Goal: Information Seeking & Learning: Learn about a topic

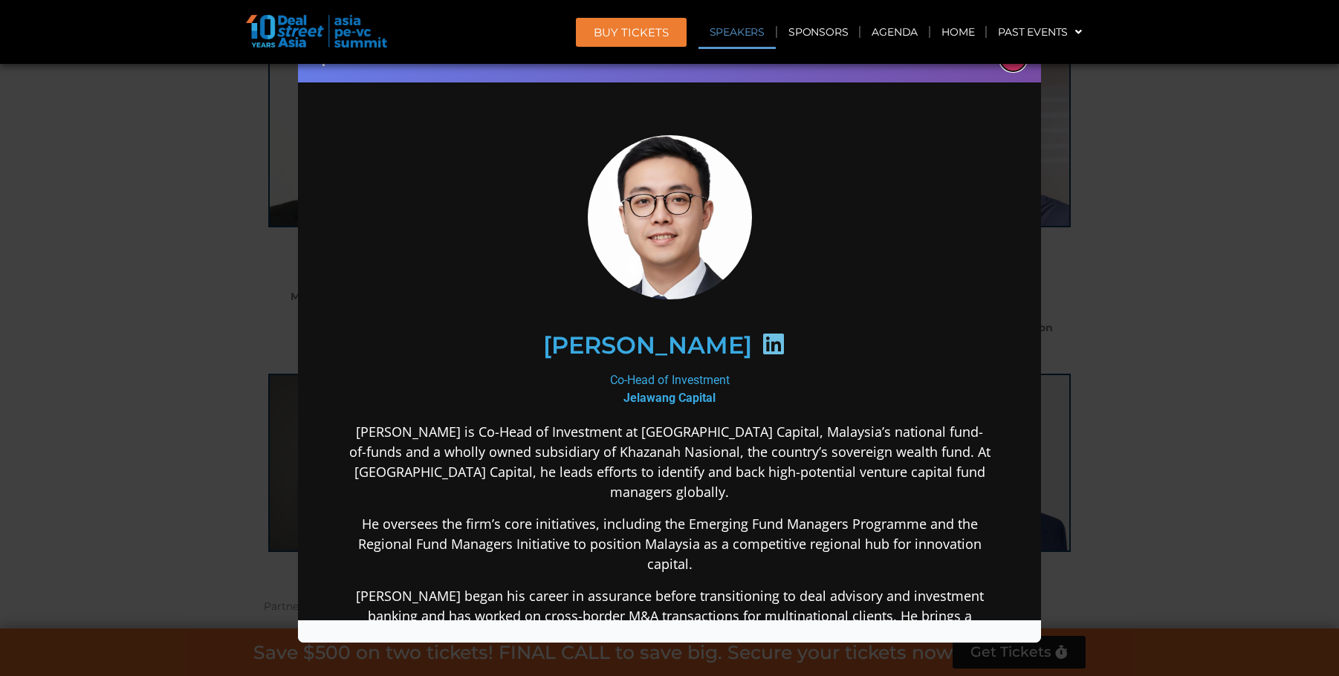
click at [1018, 65] on button "×" at bounding box center [1013, 58] width 26 height 26
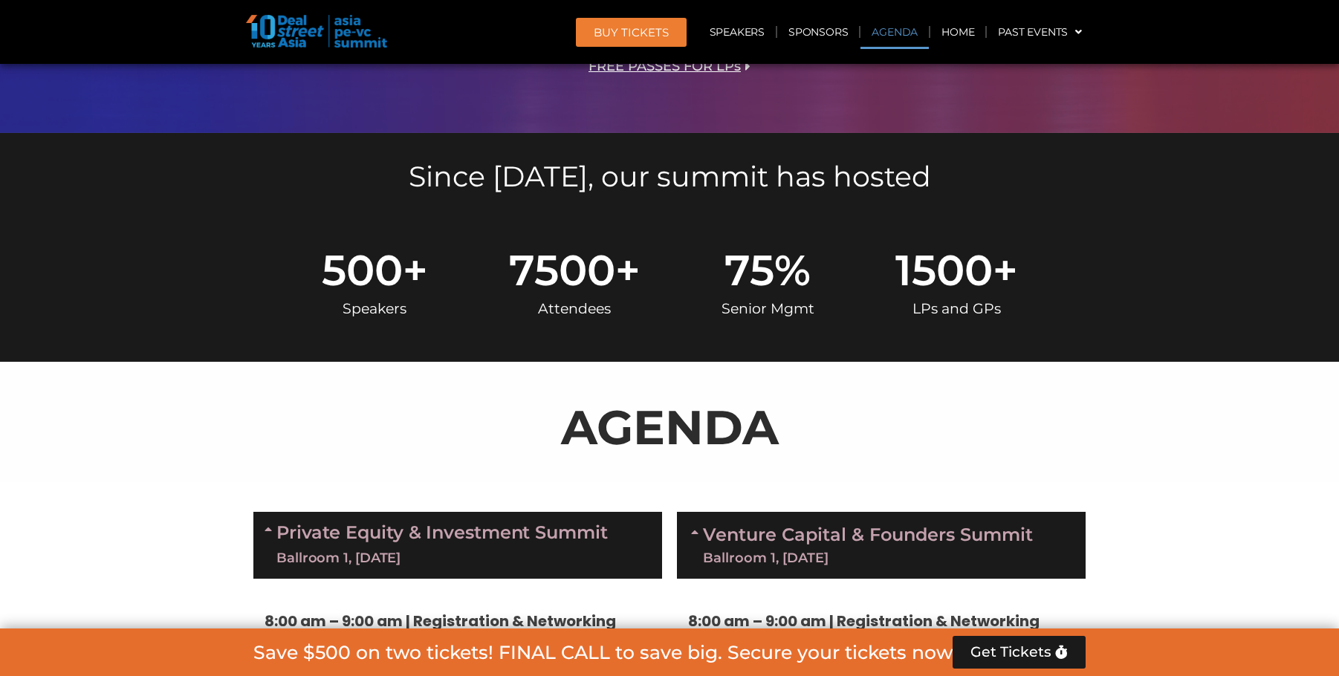
scroll to position [831, 0]
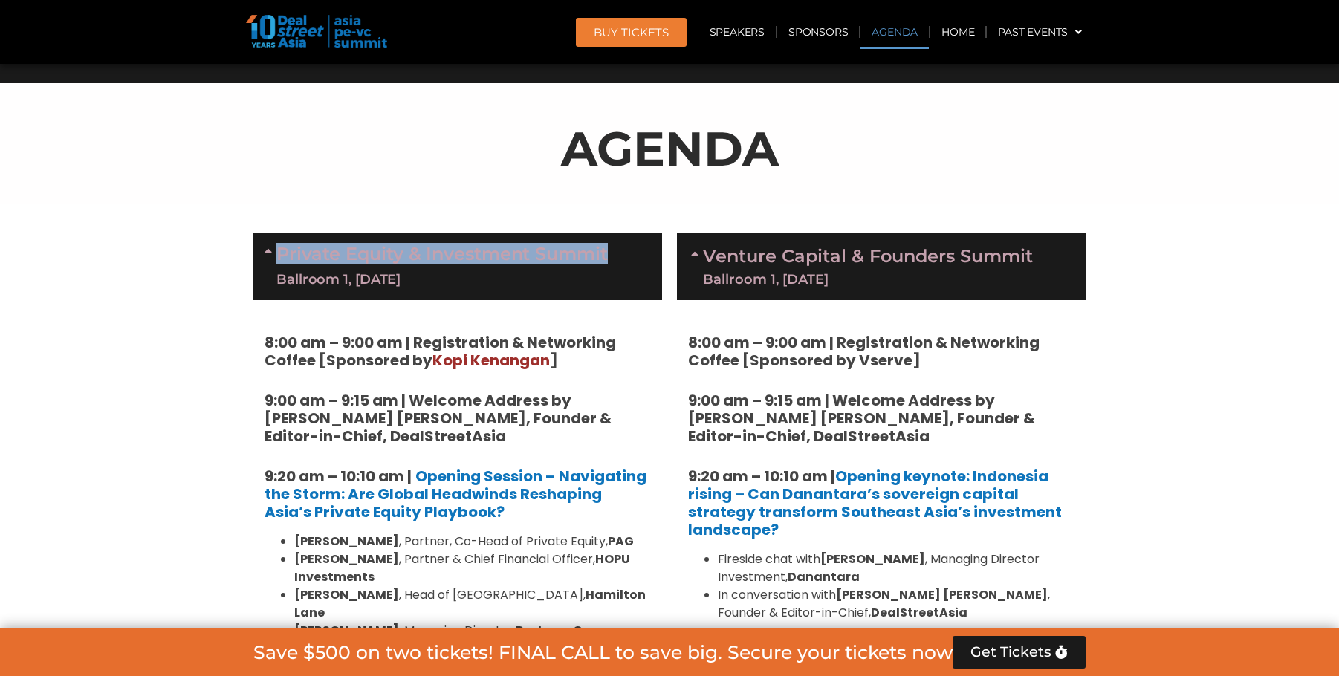
drag, startPoint x: 635, startPoint y: 254, endPoint x: 275, endPoint y: 262, distance: 360.5
click at [275, 262] on div "Private Equity & Investment Summit Ballroom 1, 10 Sept" at bounding box center [457, 266] width 409 height 67
copy div "Private Equity & Investment Summit"
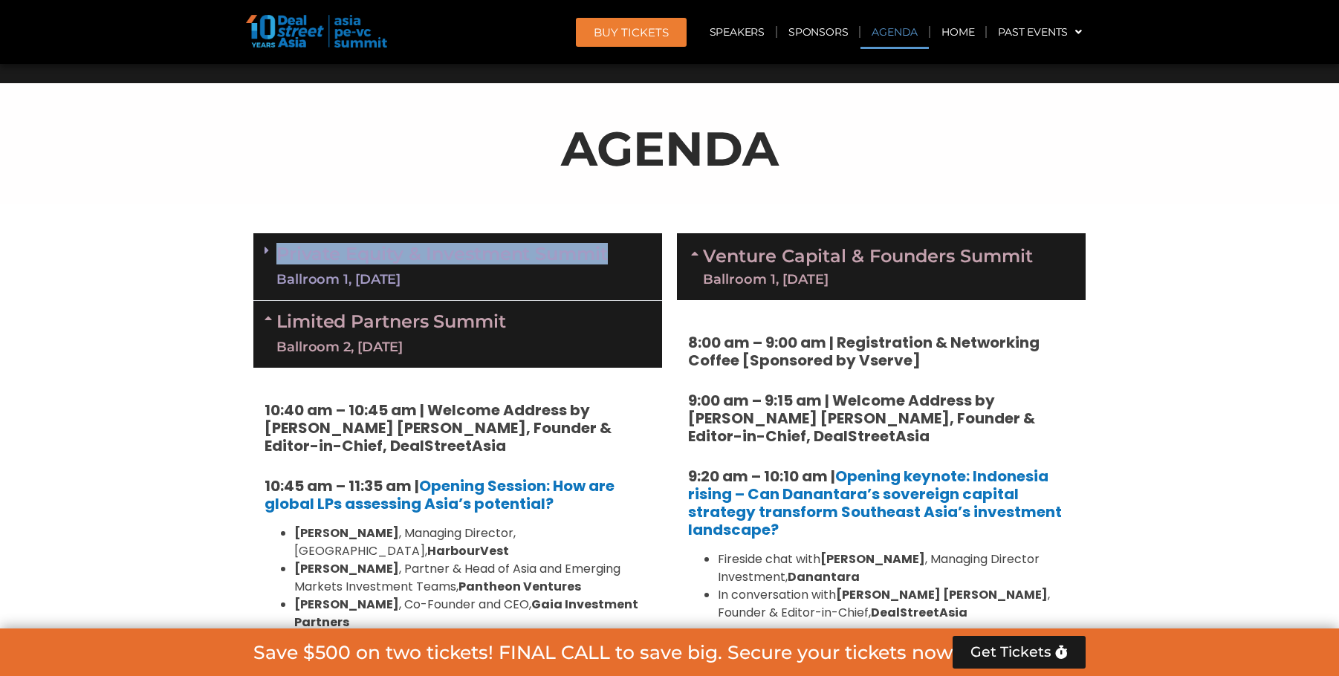
click at [463, 277] on div "Ballroom 1, 10 Sept" at bounding box center [441, 280] width 331 height 19
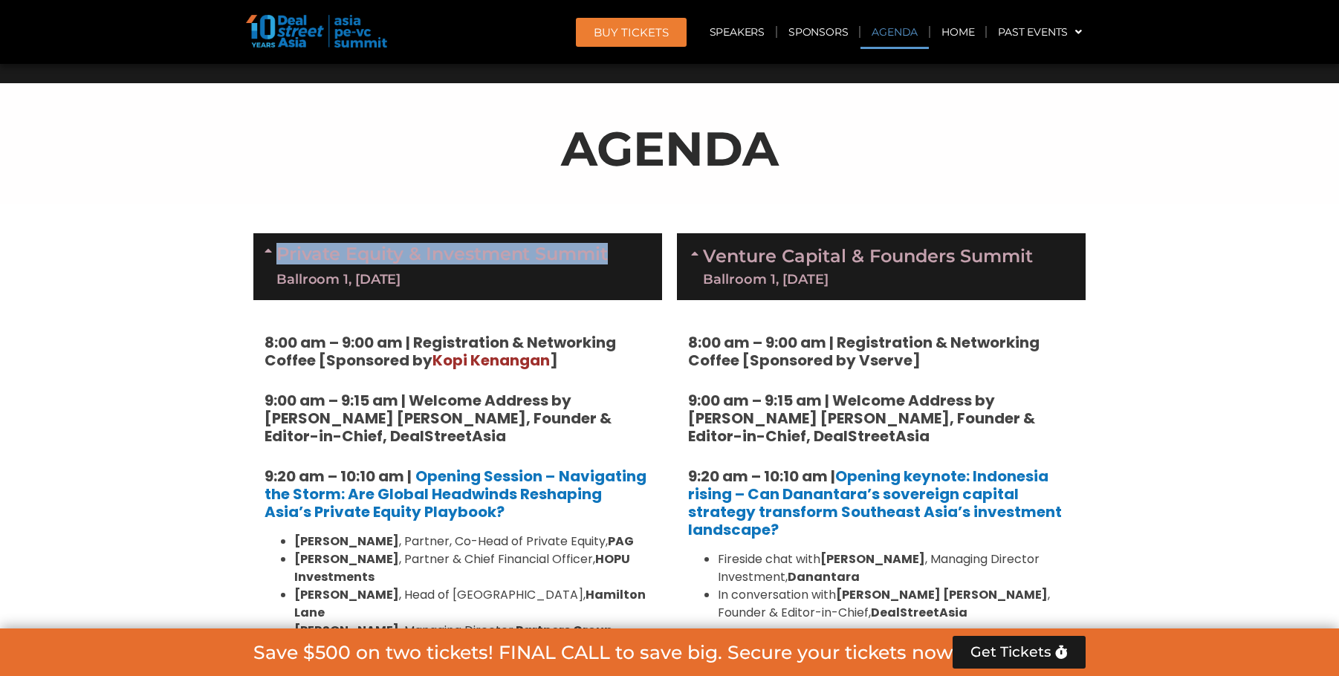
scroll to position [1054, 0]
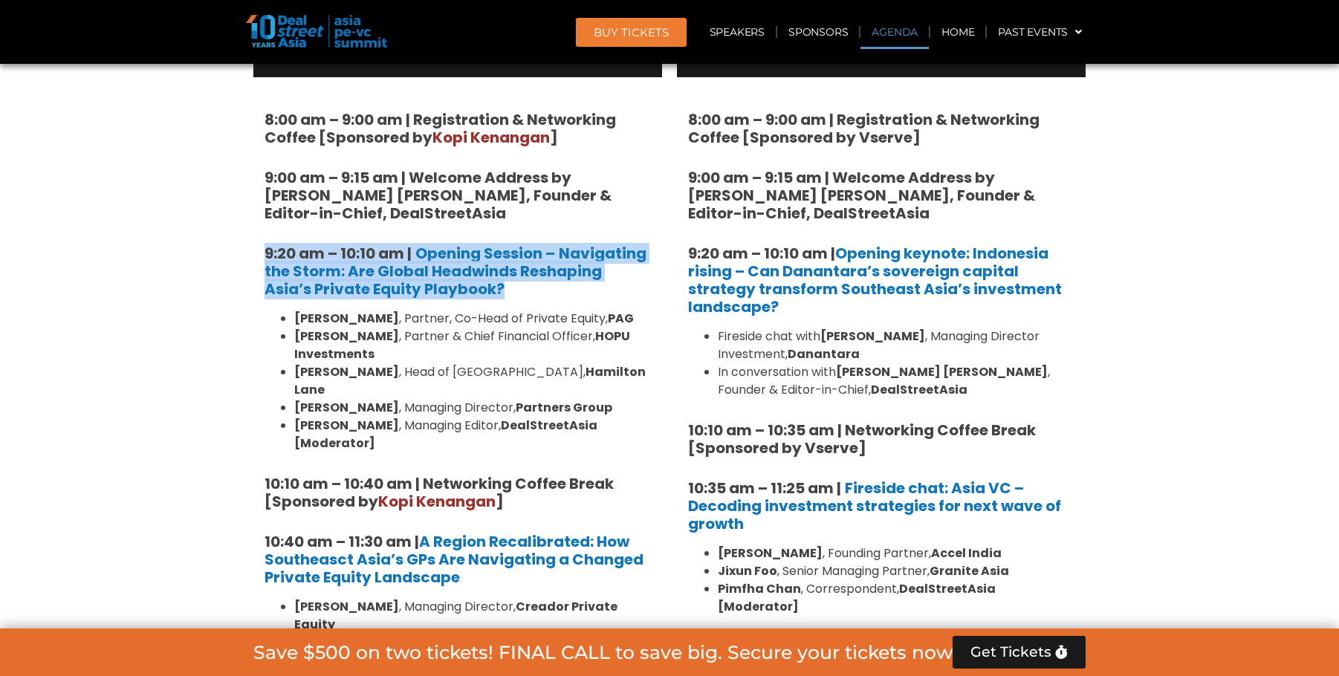
drag, startPoint x: 256, startPoint y: 247, endPoint x: 471, endPoint y: 297, distance: 221.2
copy h5 "9:20 am – 10:10 am | Opening Session – Navigating the Storm: Are Global Headwin…"
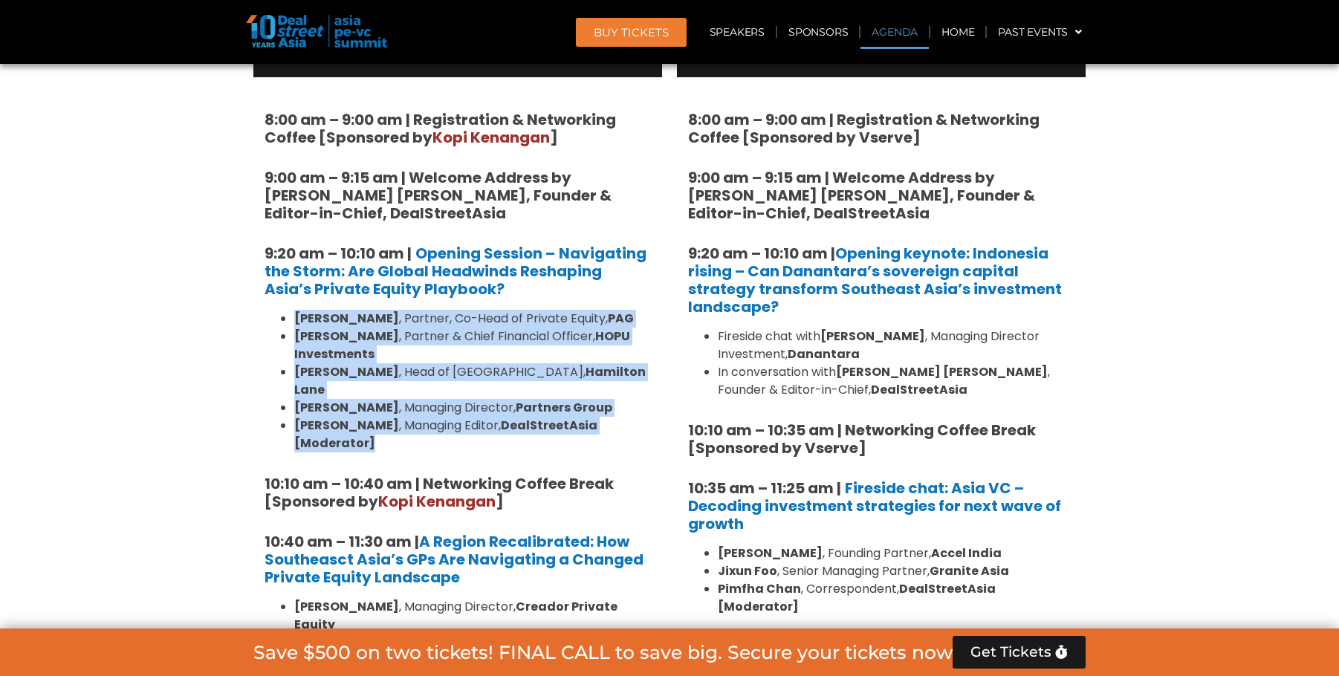
drag, startPoint x: 666, startPoint y: 407, endPoint x: 276, endPoint y: 316, distance: 400.6
copy ul "Nikhil Srivastava , Partner, Co-Head of Private Equity, PAG Huanan Yang , Partn…"
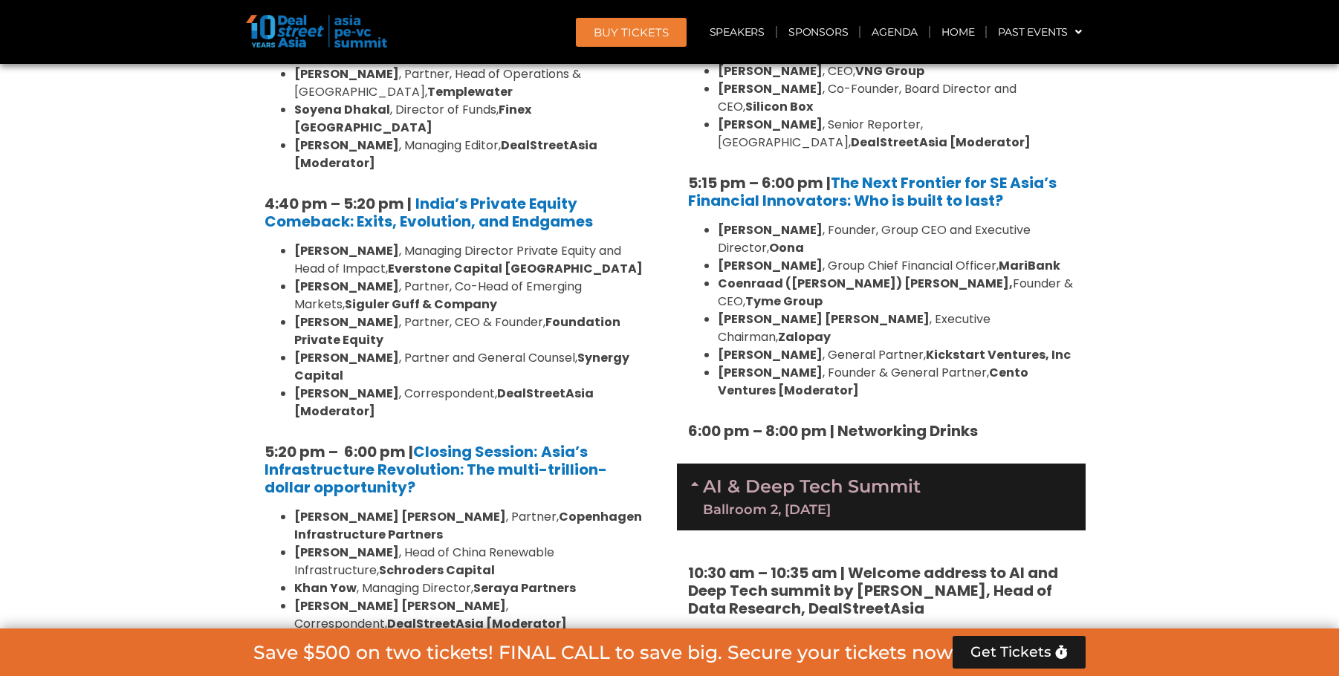
scroll to position [2837, 0]
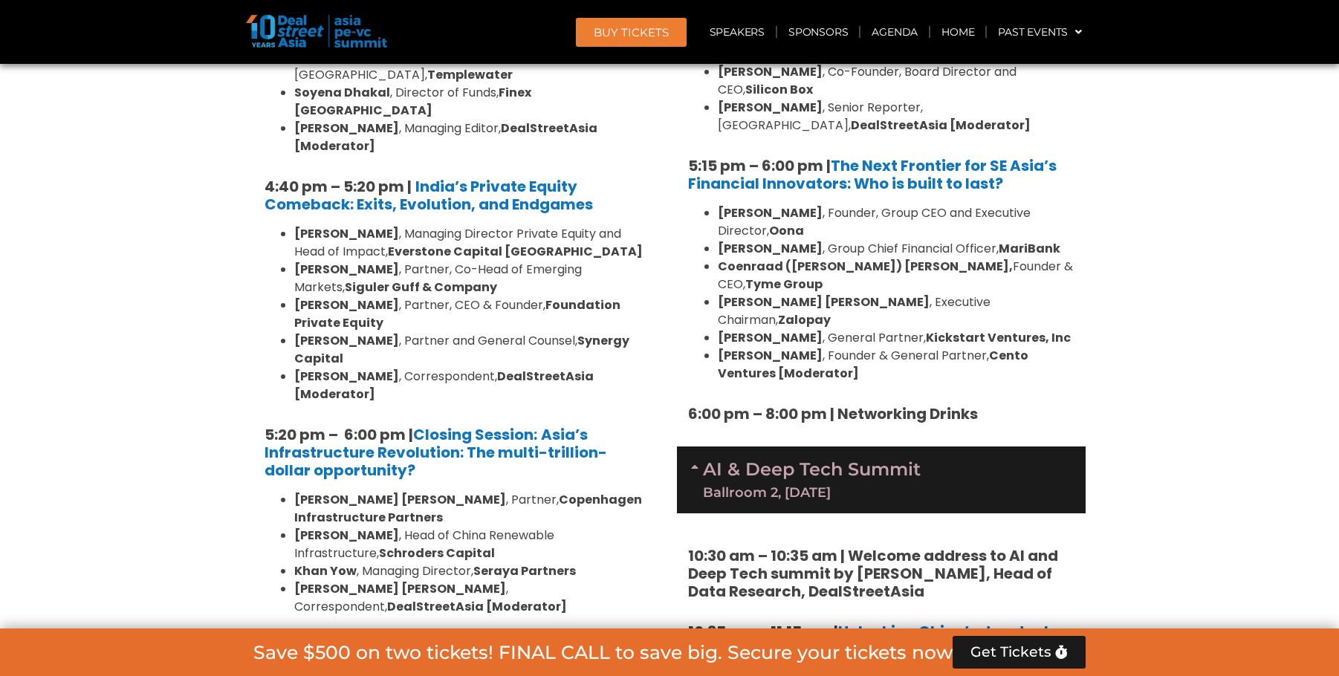
drag, startPoint x: 529, startPoint y: 430, endPoint x: 265, endPoint y: 441, distance: 264.8
click at [265, 640] on div "Limited Partners Summit Ballroom 2, 10 Sept" at bounding box center [457, 673] width 409 height 67
copy div "Limited Partners Summit"
click at [506, 676] on div "Ballroom 2, 10 Sept" at bounding box center [391, 686] width 230 height 19
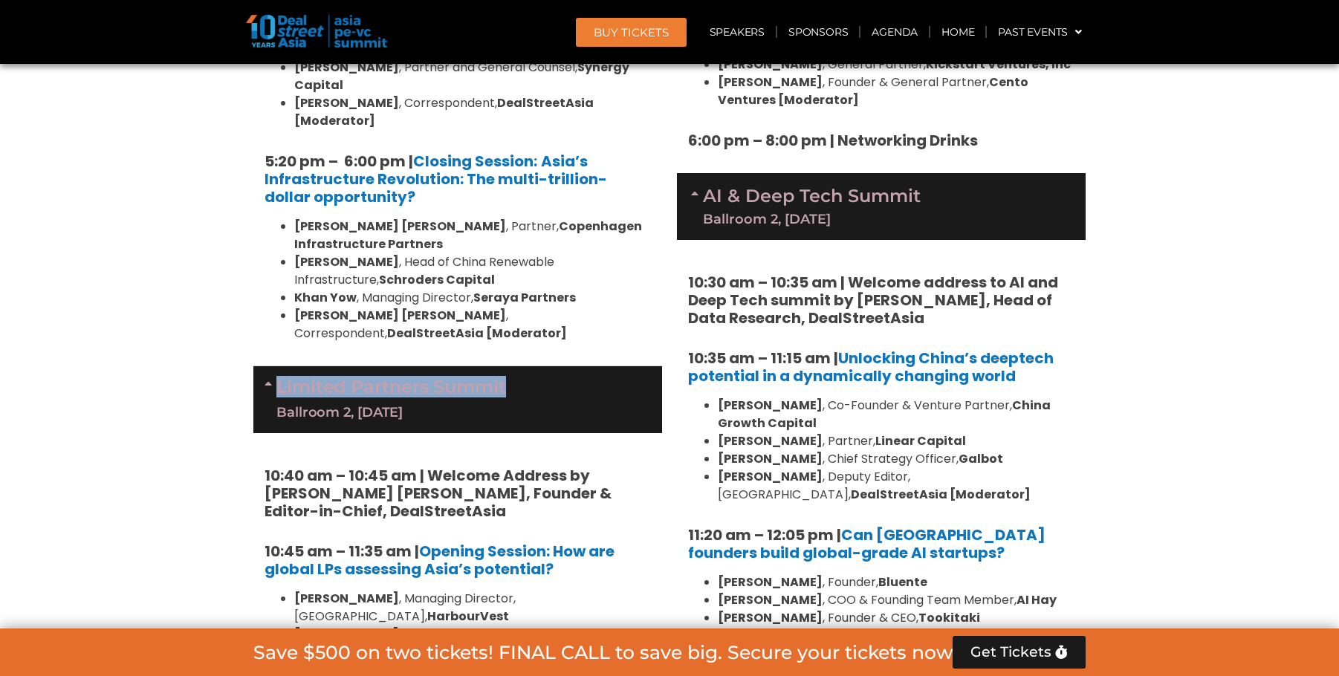
scroll to position [3135, 0]
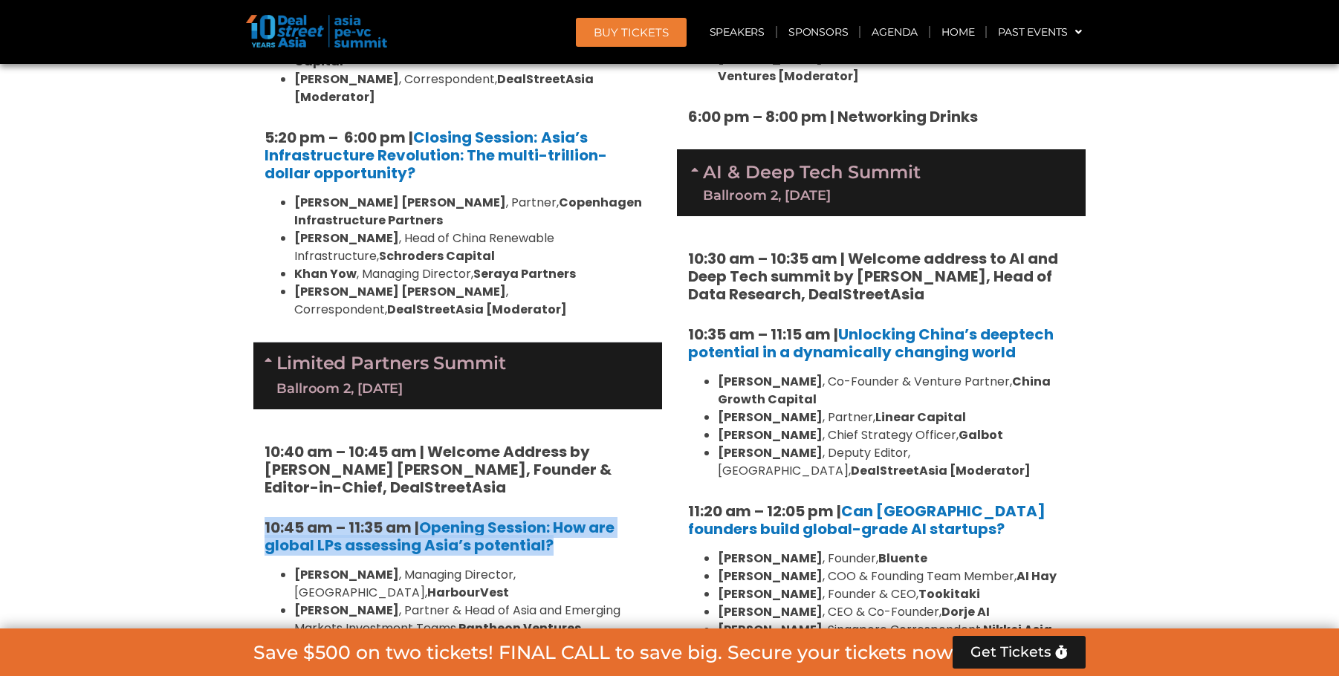
drag, startPoint x: 545, startPoint y: 314, endPoint x: 207, endPoint y: 290, distance: 339.0
click at [207, 290] on section "Private Equity & Investment Summit Ballroom 1, 10 Sept 8:00 am – 9:00 am | Regi…" at bounding box center [669, 171] width 1339 height 4498
copy h5 "10:45 am – 11:35 am | Opening Session: How are global LPs assessing Asia’s pote…"
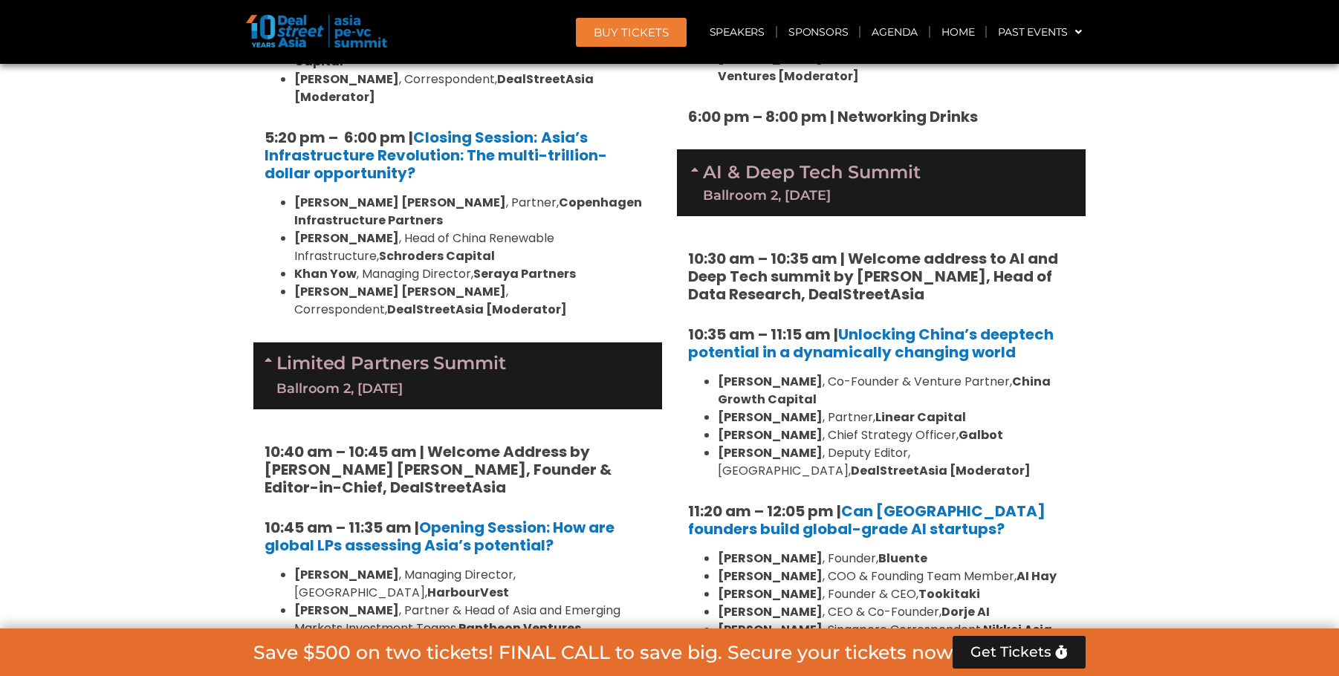
drag, startPoint x: 647, startPoint y: 459, endPoint x: 629, endPoint y: 459, distance: 17.8
drag, startPoint x: 566, startPoint y: 434, endPoint x: 582, endPoint y: 438, distance: 16.8
click at [566, 673] on strong "Future Standard" at bounding box center [569, 681] width 106 height 17
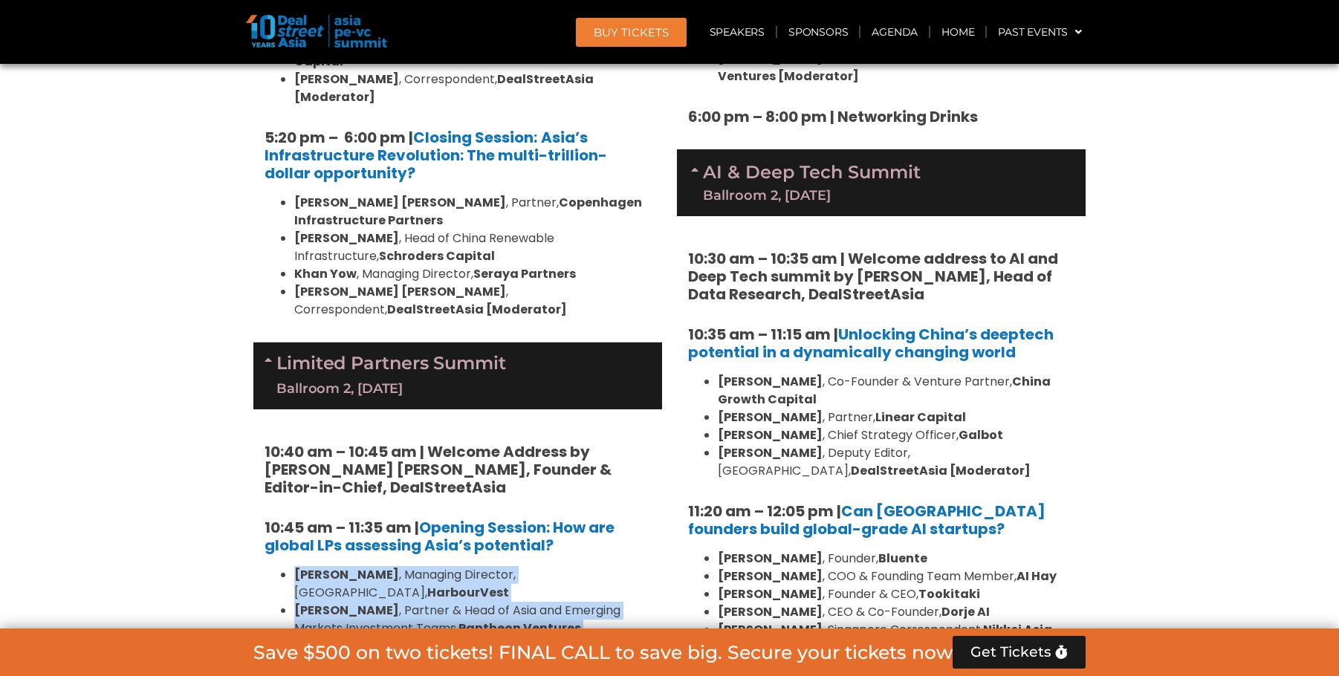
drag, startPoint x: 658, startPoint y: 464, endPoint x: 287, endPoint y: 349, distance: 388.3
copy ul "Kelvin Yap , Managing Director, Singapore, HarbourVest Brian Lim , Partner & He…"
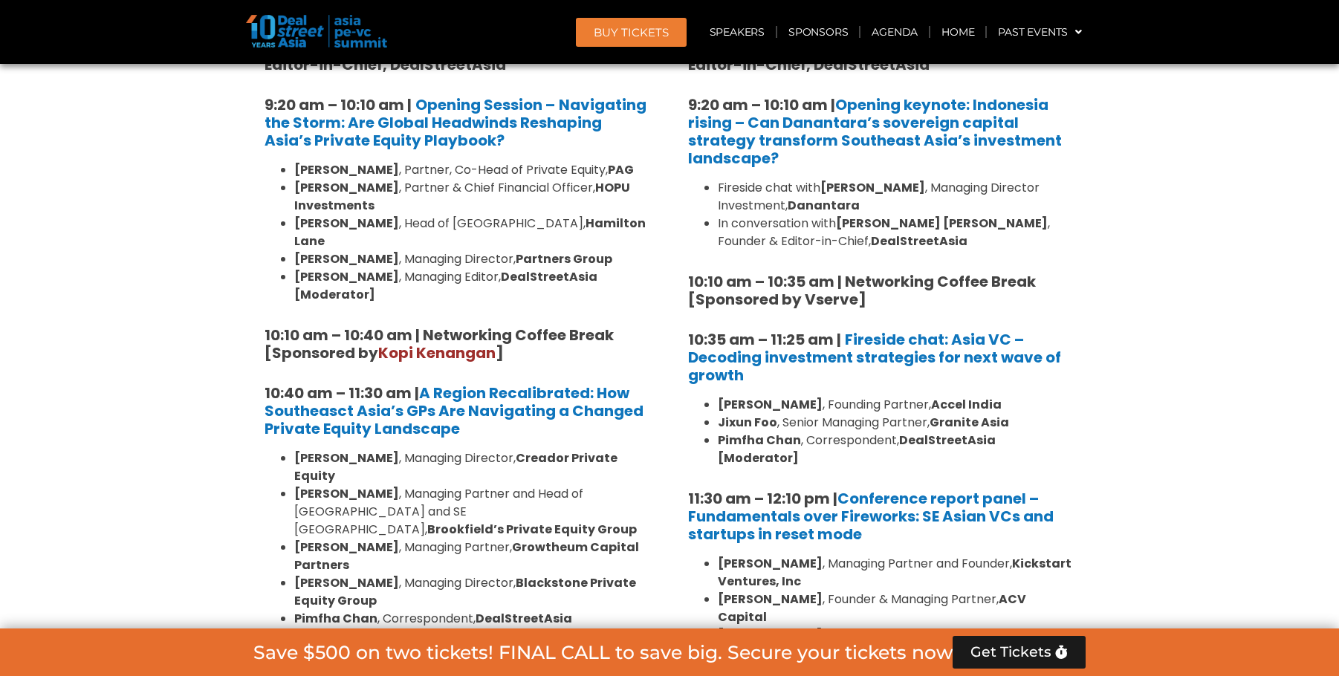
scroll to position [905, 0]
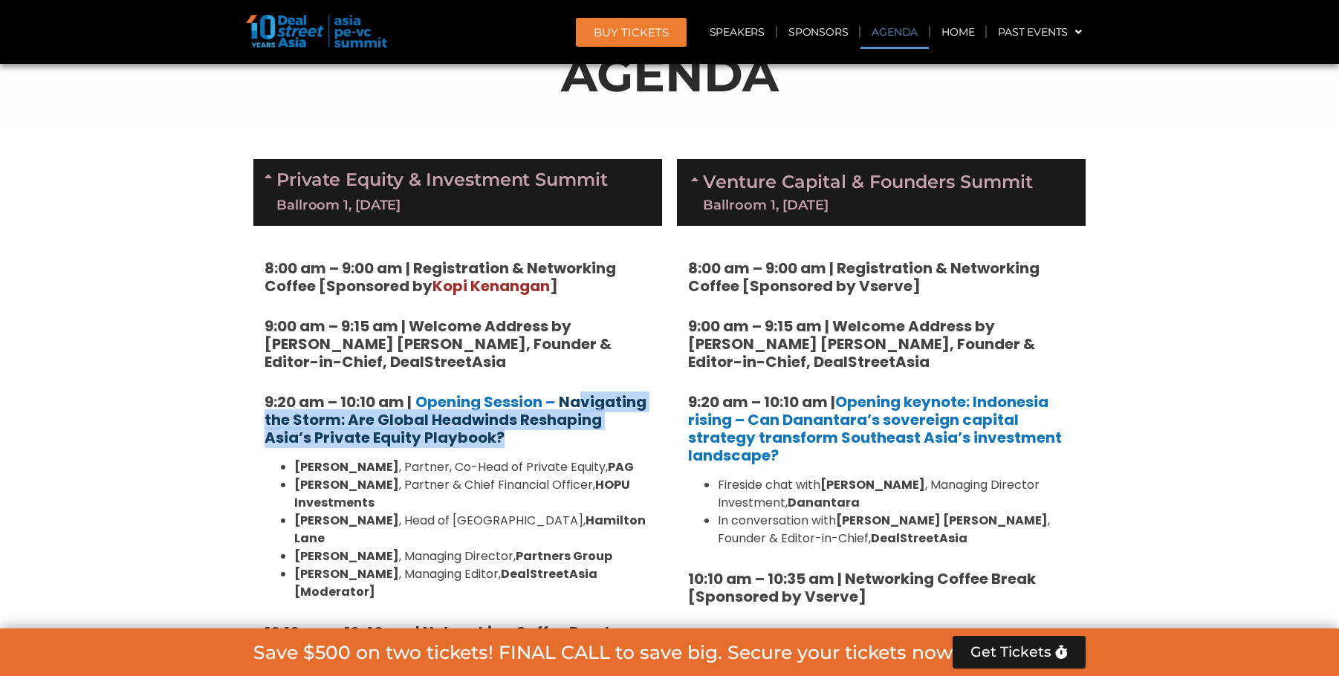
drag, startPoint x: 490, startPoint y: 431, endPoint x: 585, endPoint y: 406, distance: 98.4
click at [585, 406] on h5 "9:20 am – 10:10 am | Opening Session – Navigating the Storm: Are Global Headwin…" at bounding box center [458, 420] width 386 height 54
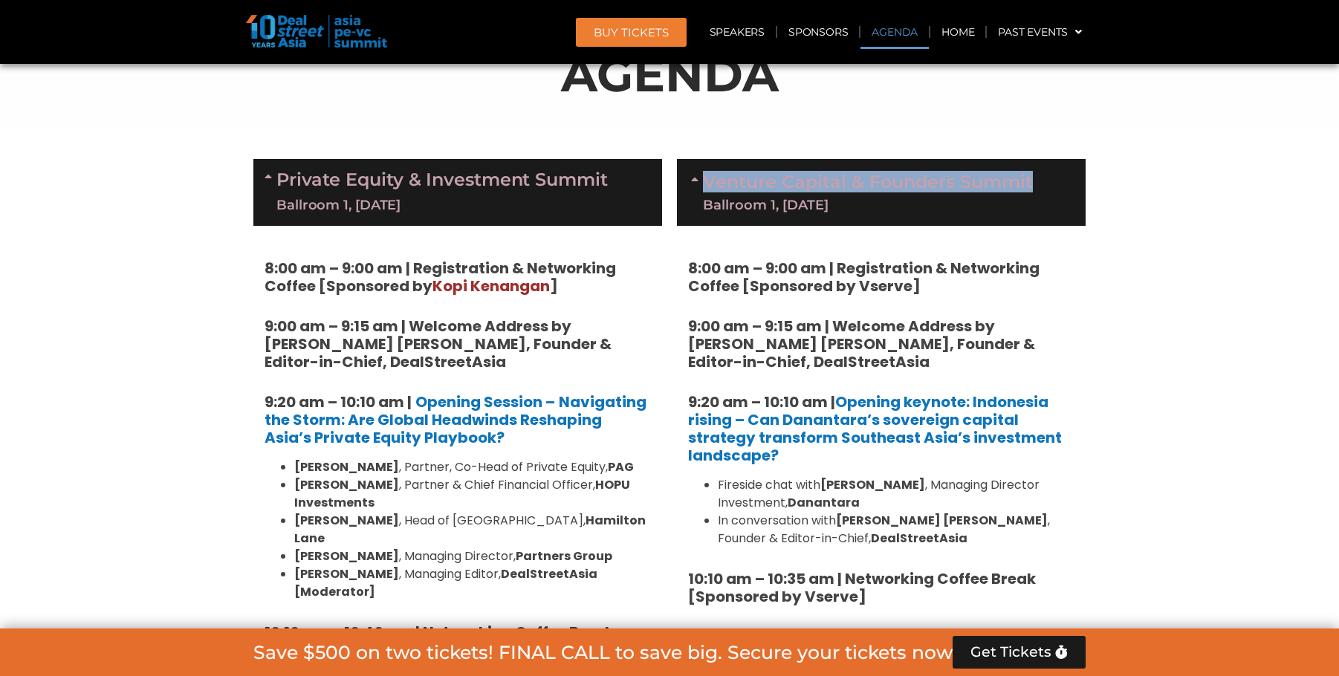
drag, startPoint x: 1055, startPoint y: 176, endPoint x: 705, endPoint y: 187, distance: 349.5
click at [705, 187] on div "Venture Capital & Founders​ Summit Ballroom 1, 11 Sept" at bounding box center [881, 192] width 409 height 67
copy link "Venture Capital & Founders​ Summit"
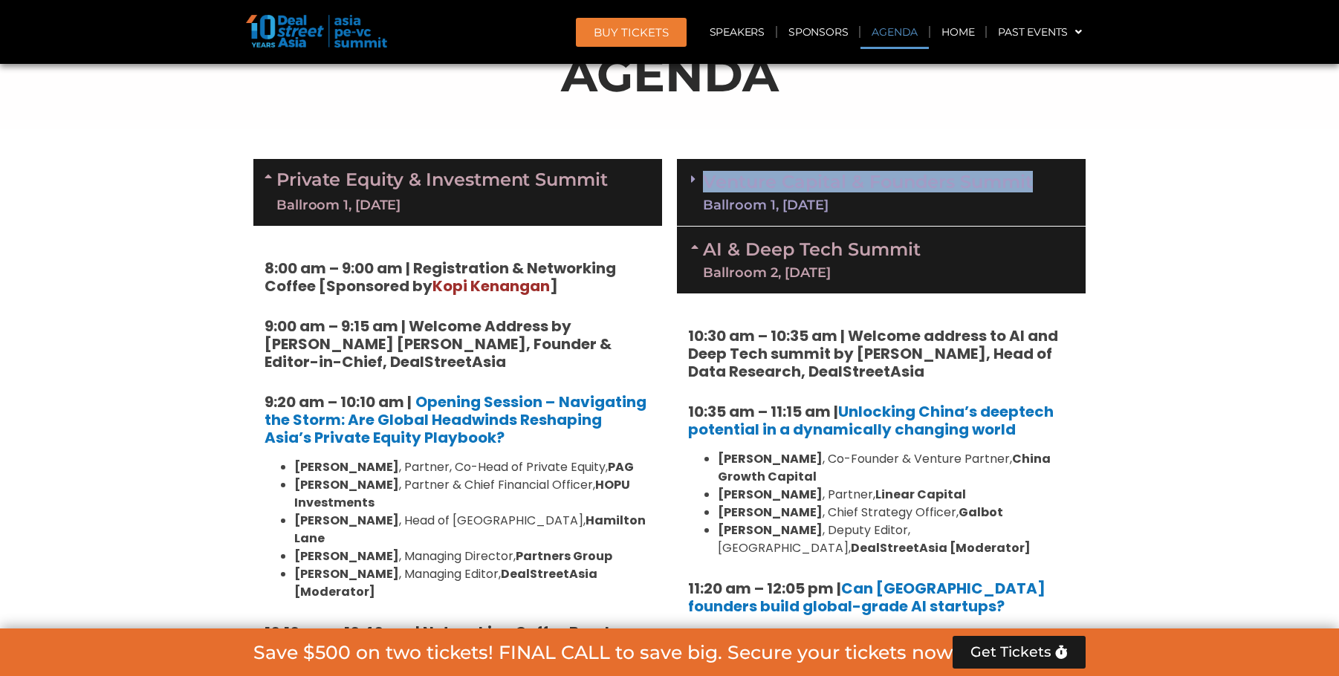
click at [890, 183] on link "Venture Capital & Founders​ Summit Ballroom 1, 11 Sept" at bounding box center [868, 192] width 330 height 39
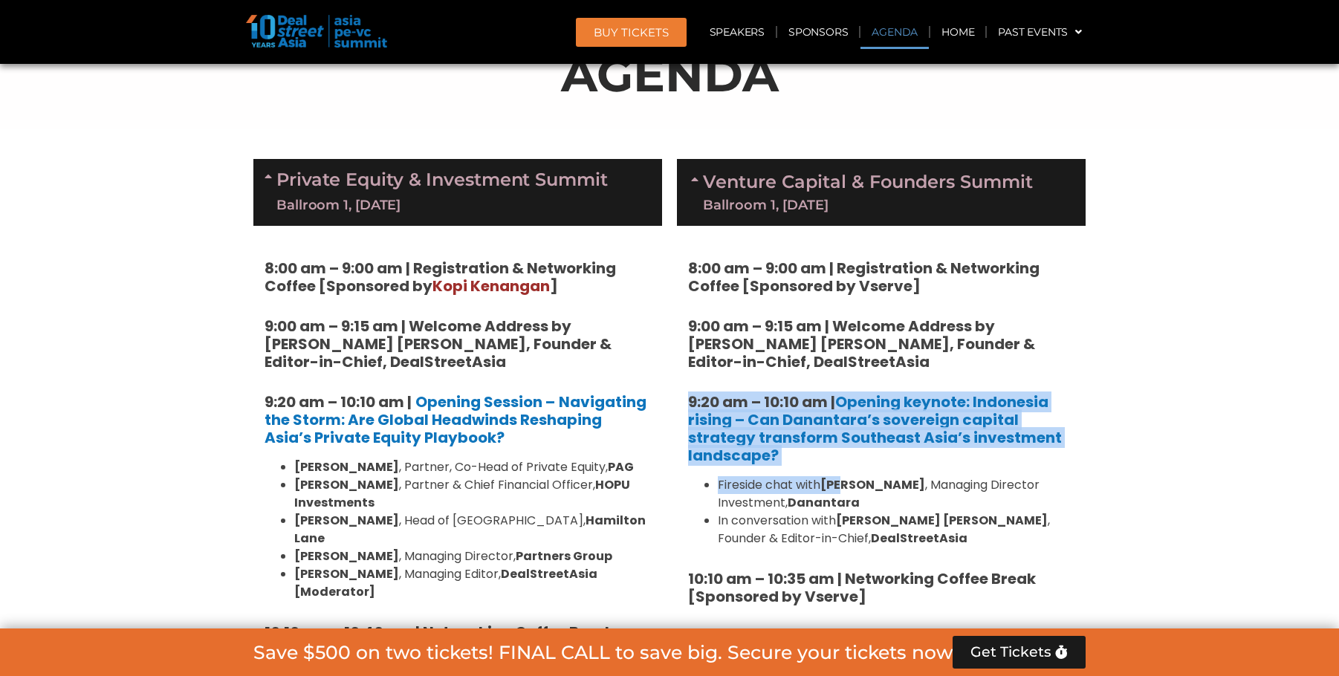
drag, startPoint x: 843, startPoint y: 468, endPoint x: 675, endPoint y: 407, distance: 179.6
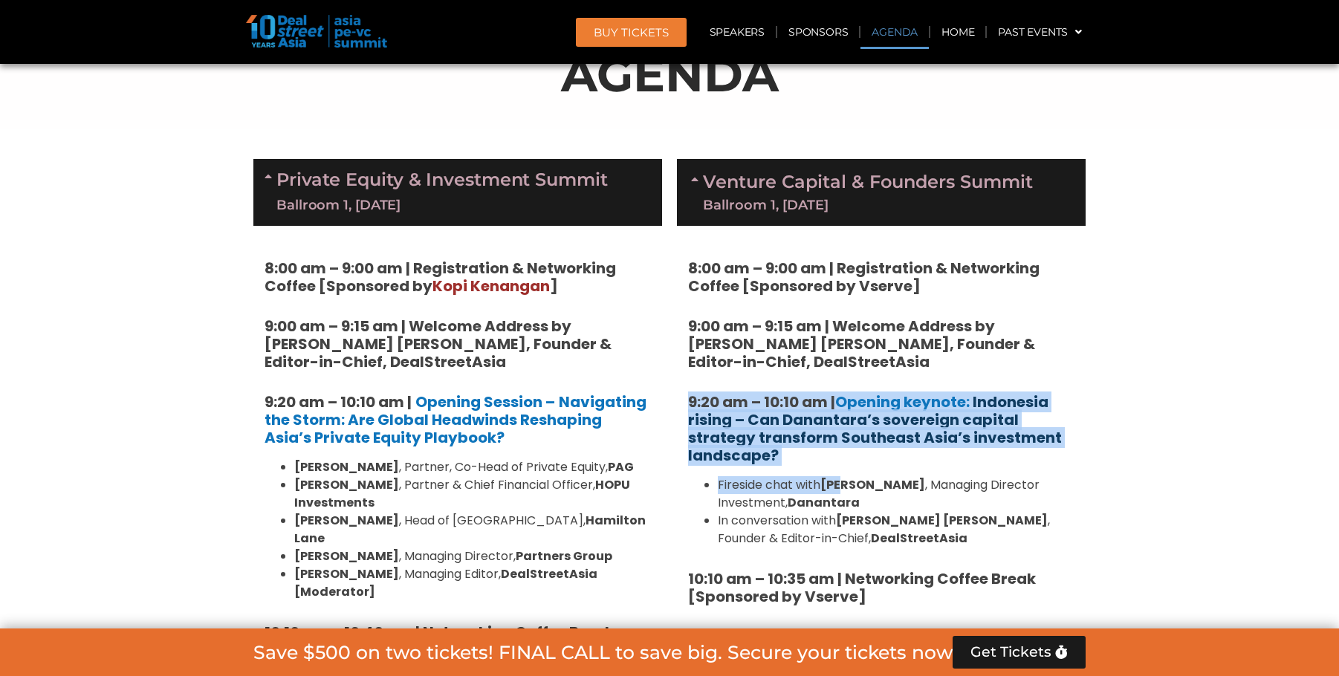
click at [811, 444] on link "Indonesia rising – Can Danantara’s sovereign capital strategy transform Southea…" at bounding box center [875, 429] width 374 height 74
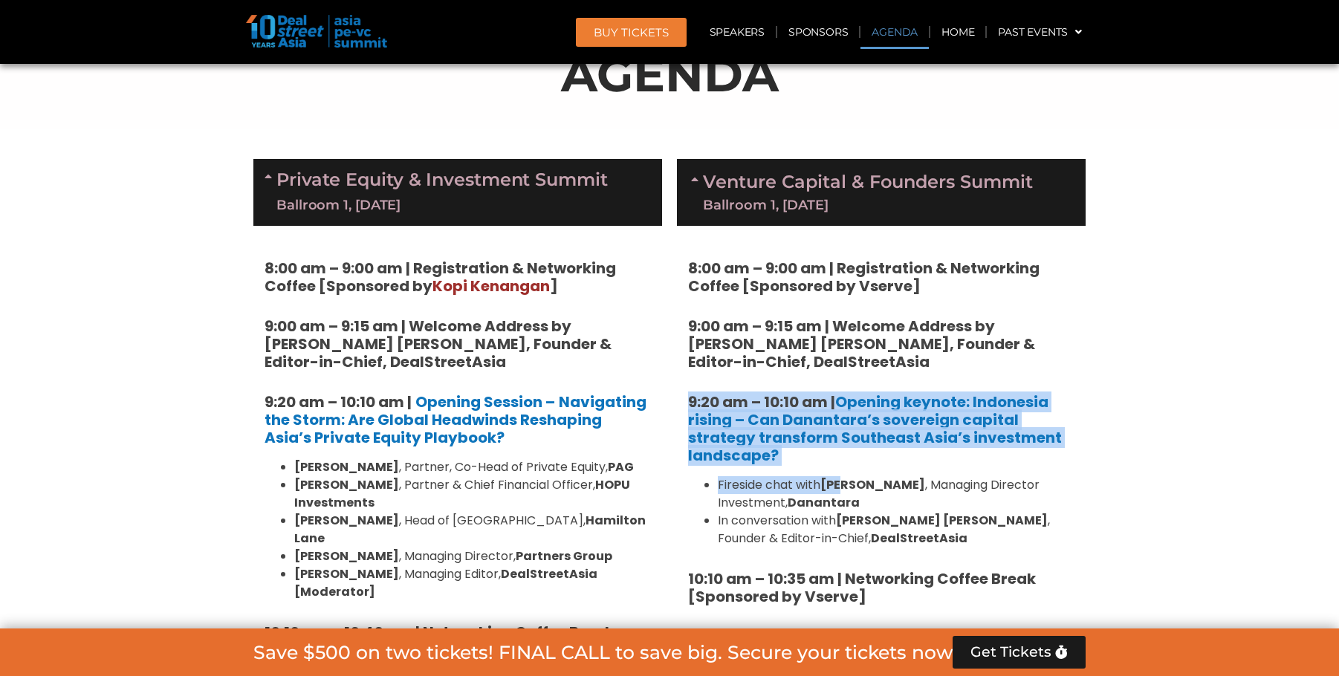
scroll to position [942, 0]
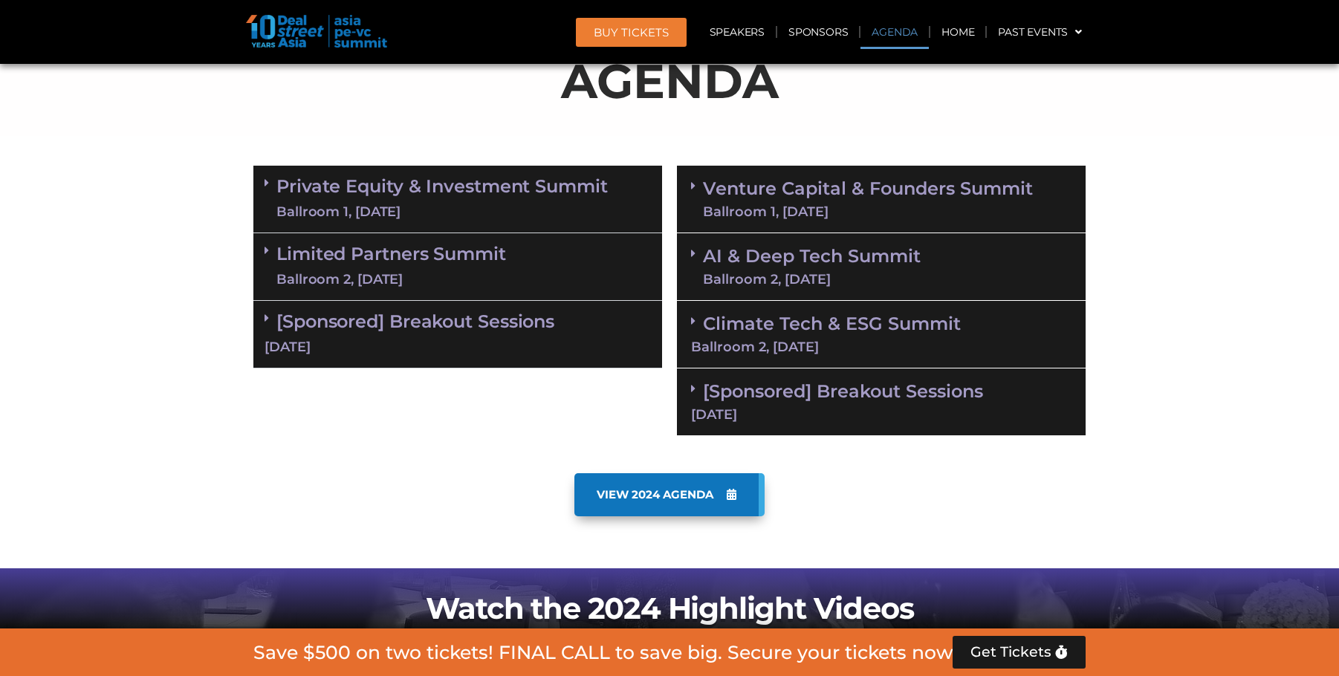
scroll to position [979, 0]
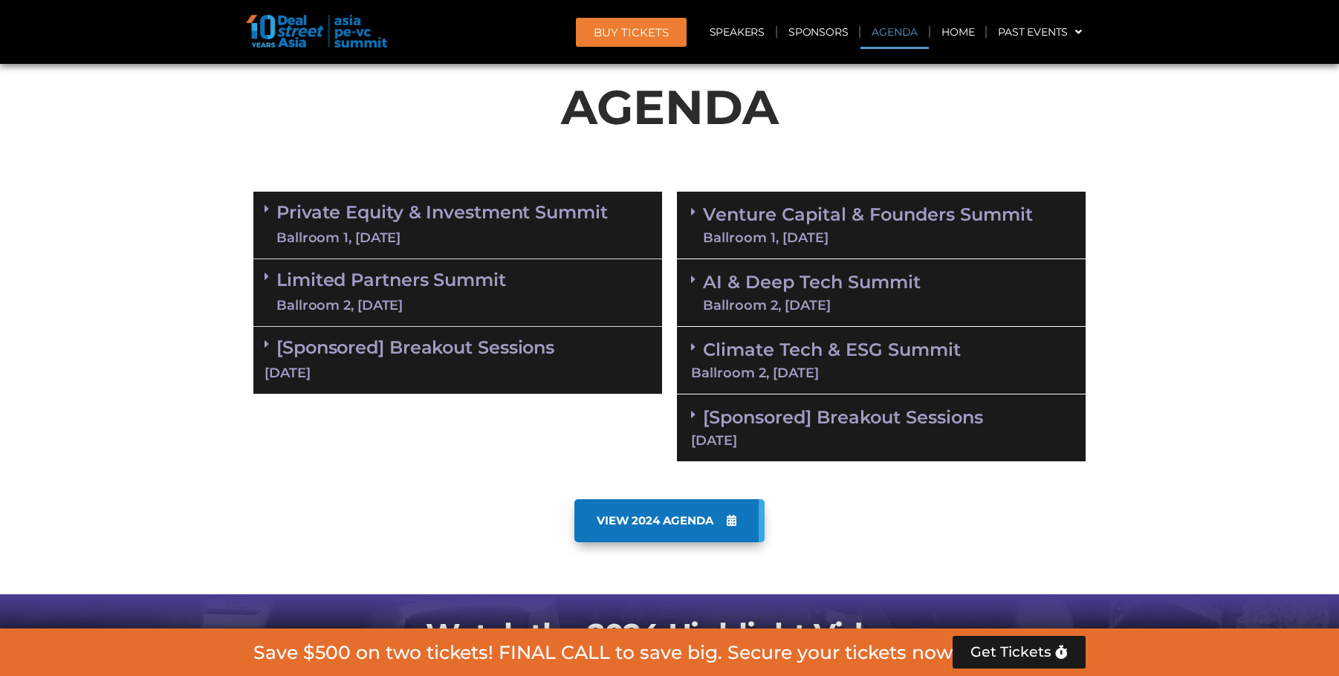
click at [823, 288] on link "AI & Deep Tech Summit Ballroom 2, 11 Sept" at bounding box center [812, 292] width 218 height 39
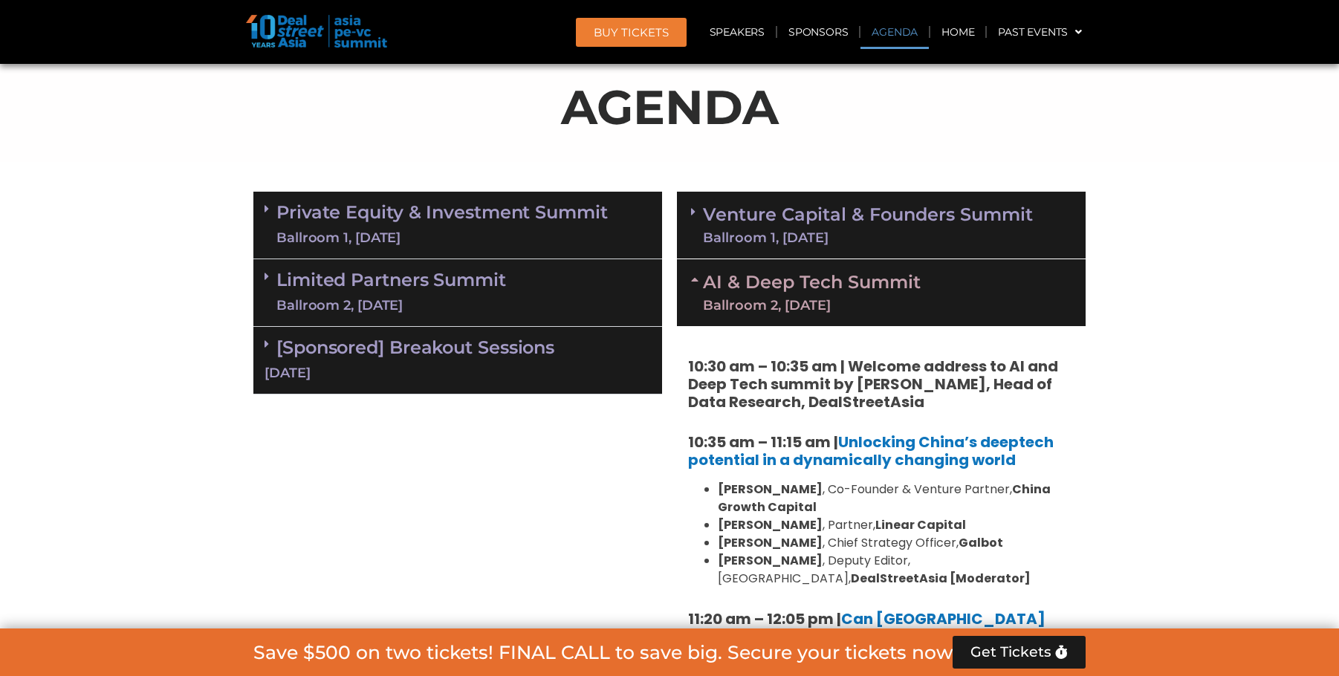
click at [835, 233] on div "Ballroom 1, 11 Sept" at bounding box center [868, 237] width 330 height 13
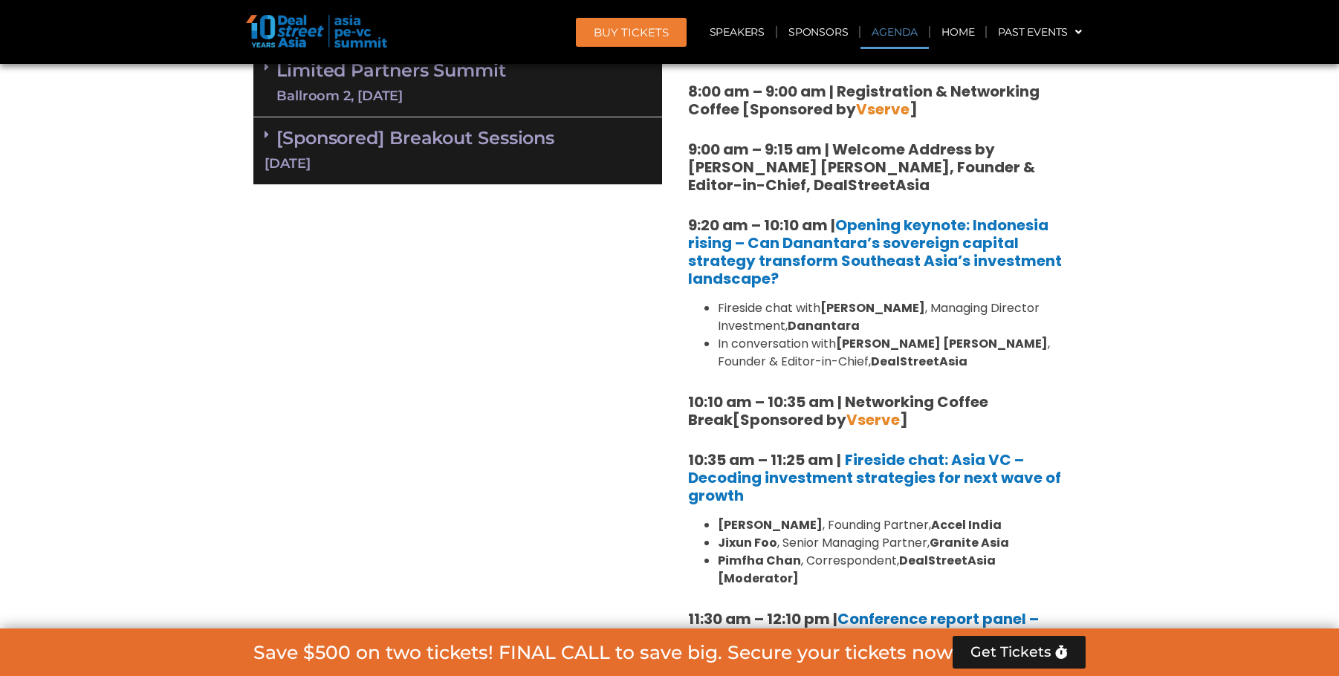
scroll to position [1202, 0]
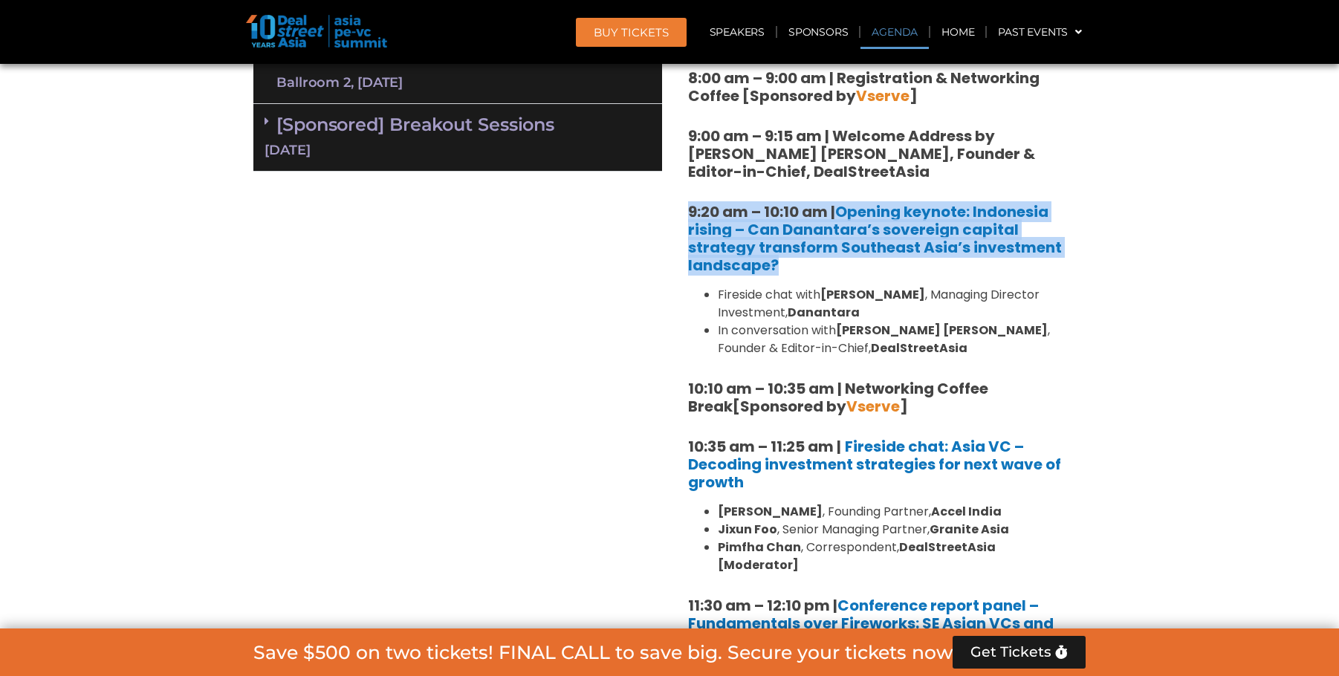
drag, startPoint x: 815, startPoint y: 264, endPoint x: 681, endPoint y: 231, distance: 137.7
copy strong "9:20 am – 10:10 am | Opening keynote: Indonesia rising – Can Danantara’s sovere…"
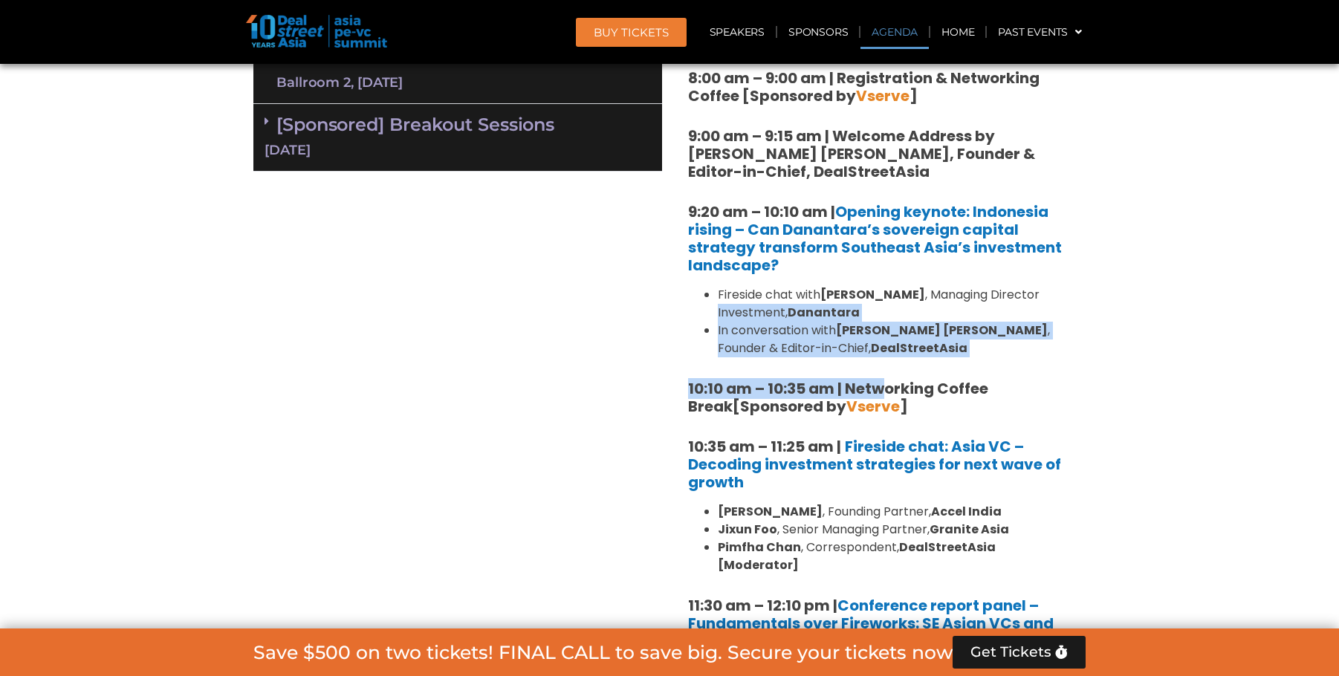
drag, startPoint x: 863, startPoint y: 340, endPoint x: 809, endPoint y: 328, distance: 55.7
click at [826, 331] on li "In conversation with Joji Thomas Philip , Founder & Editor-in-Chief, DealStreet…" at bounding box center [896, 340] width 357 height 36
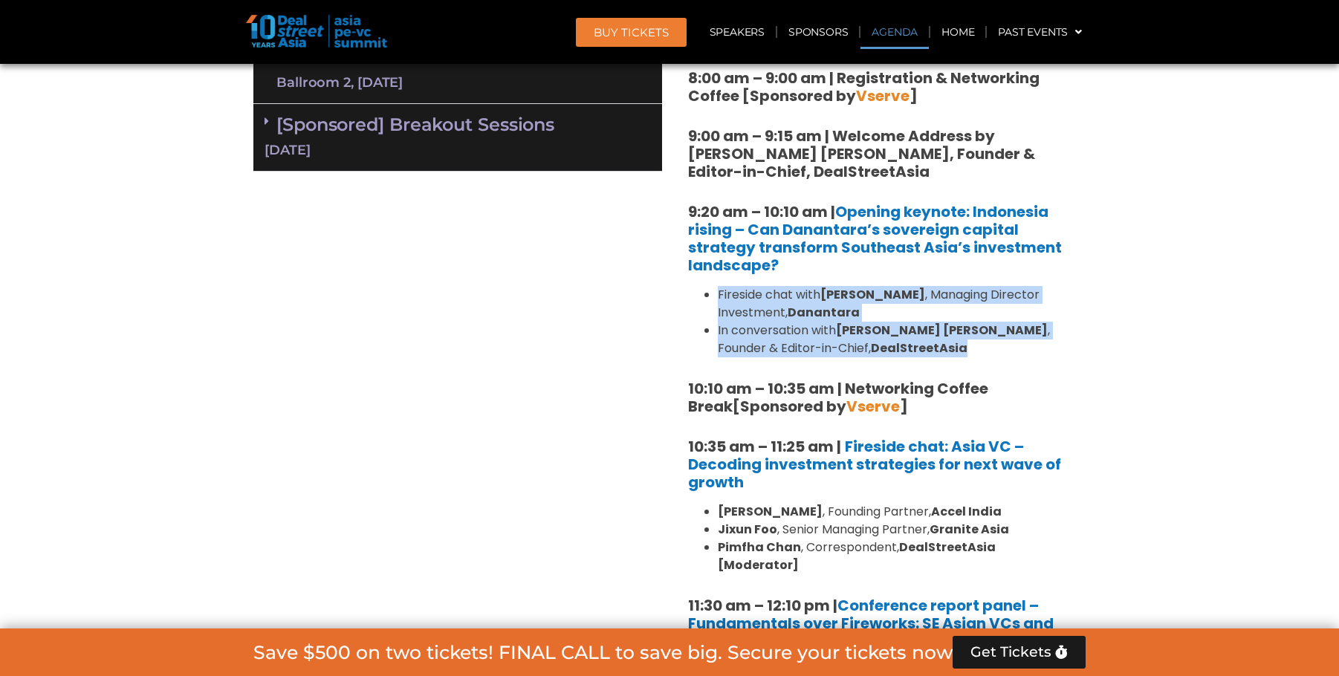
drag, startPoint x: 890, startPoint y: 343, endPoint x: 686, endPoint y: 295, distance: 209.8
copy ul "Fireside chat with Stefanus Hadiwidjaja , Managing Director Investment, Dananta…"
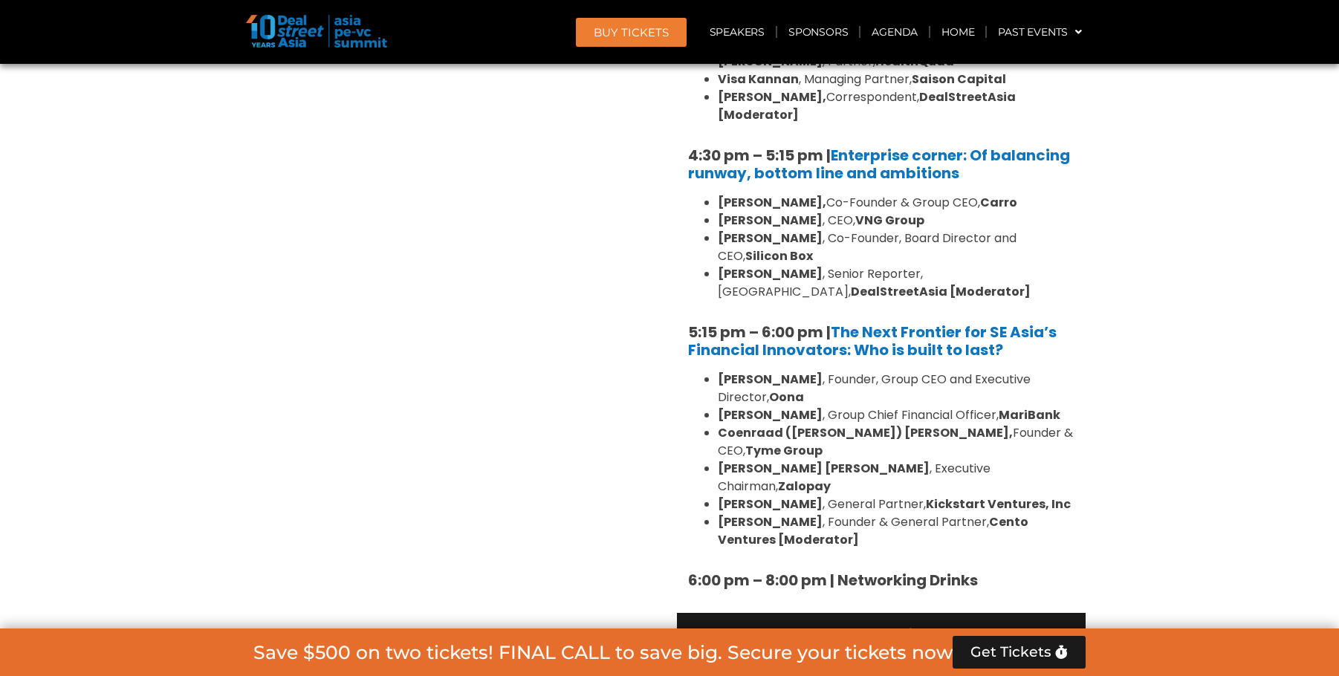
scroll to position [2986, 0]
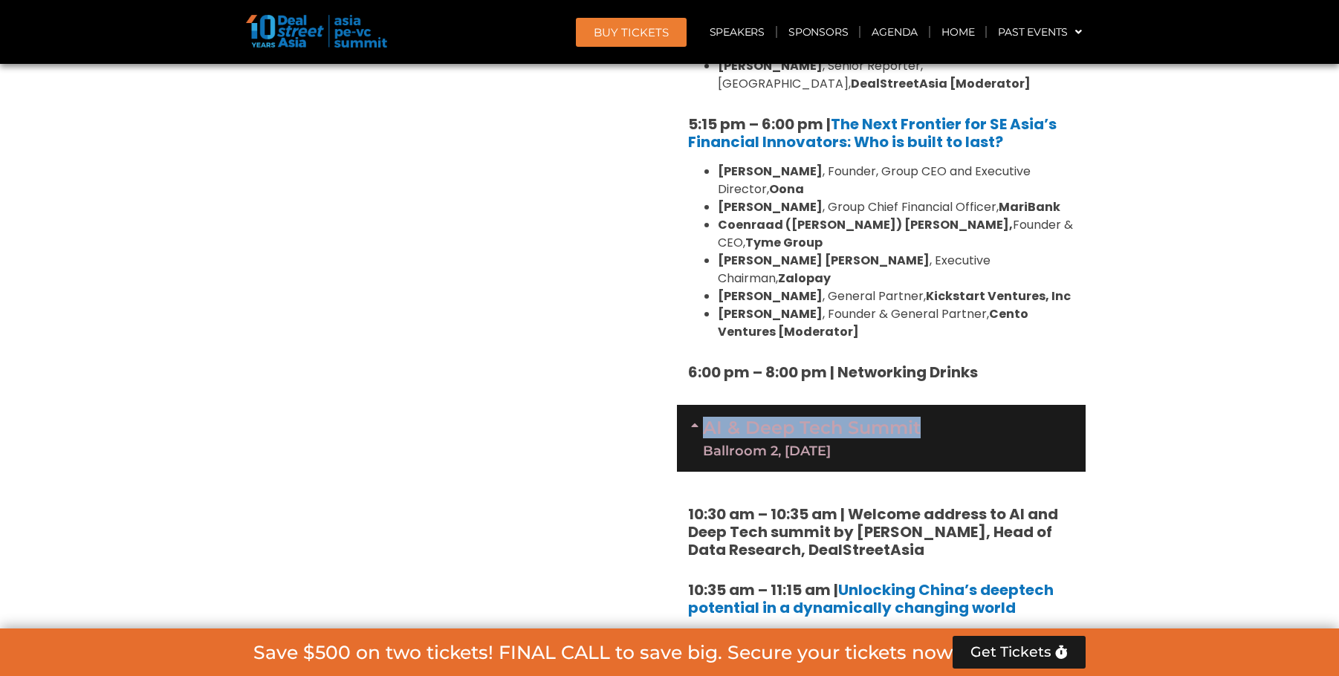
drag, startPoint x: 923, startPoint y: 324, endPoint x: 707, endPoint y: 330, distance: 215.6
click at [707, 405] on div "AI & Deep Tech Summit Ballroom 2, 11 Sept" at bounding box center [881, 438] width 409 height 67
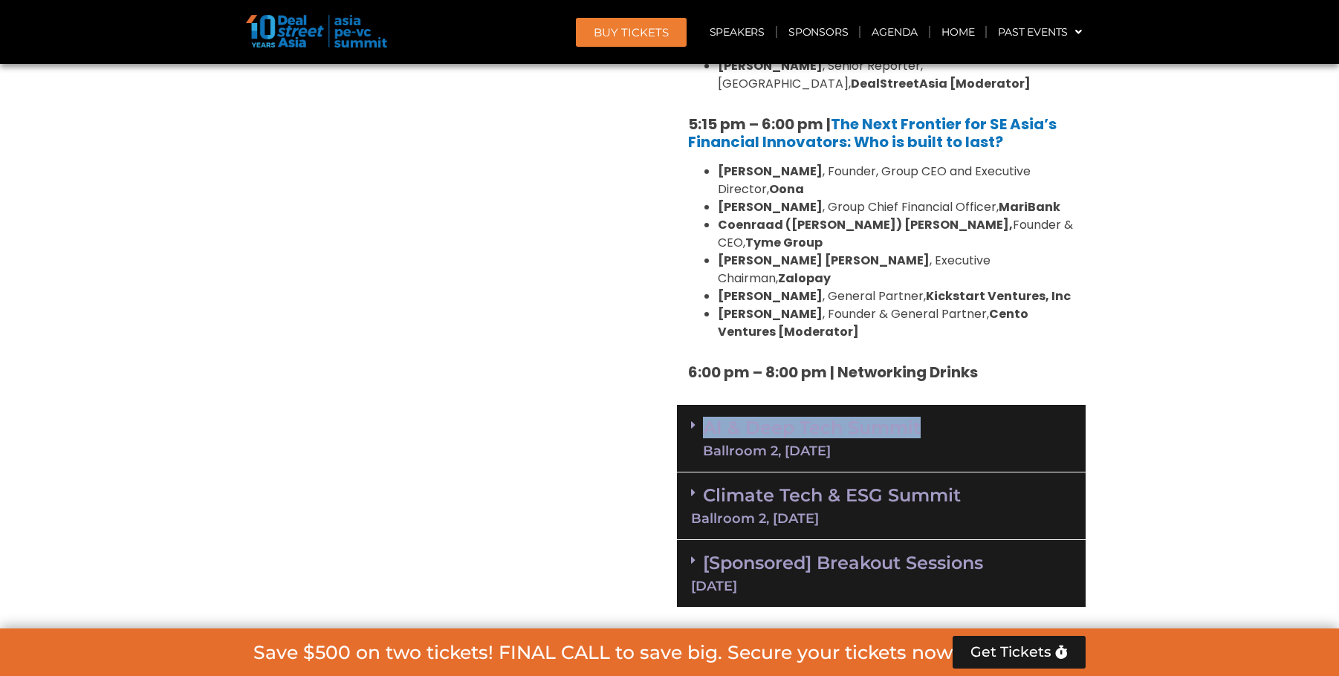
copy link "AI & Deep Tech Summit"
click at [920, 485] on link "Climate Tech & ESG Summit Ballroom 2, 11 Sept" at bounding box center [881, 505] width 381 height 41
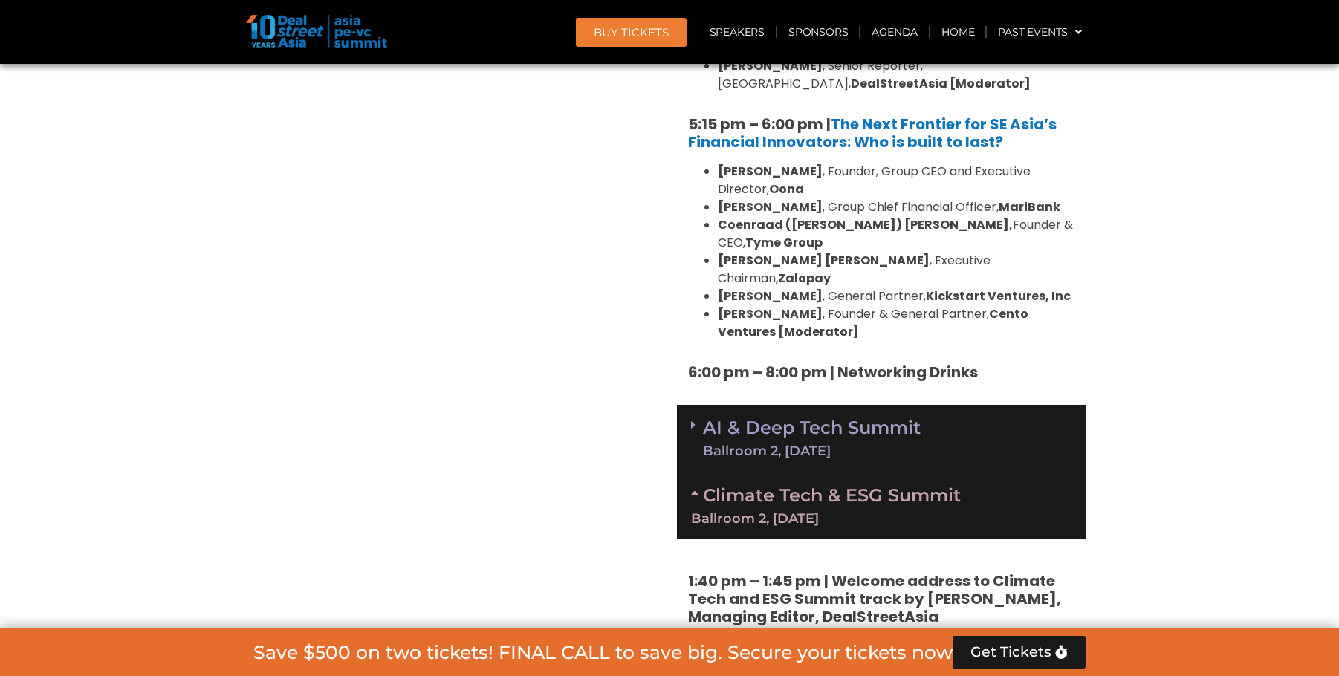
click at [943, 405] on div "AI & Deep Tech Summit Ballroom 2, 11 Sept" at bounding box center [881, 439] width 409 height 68
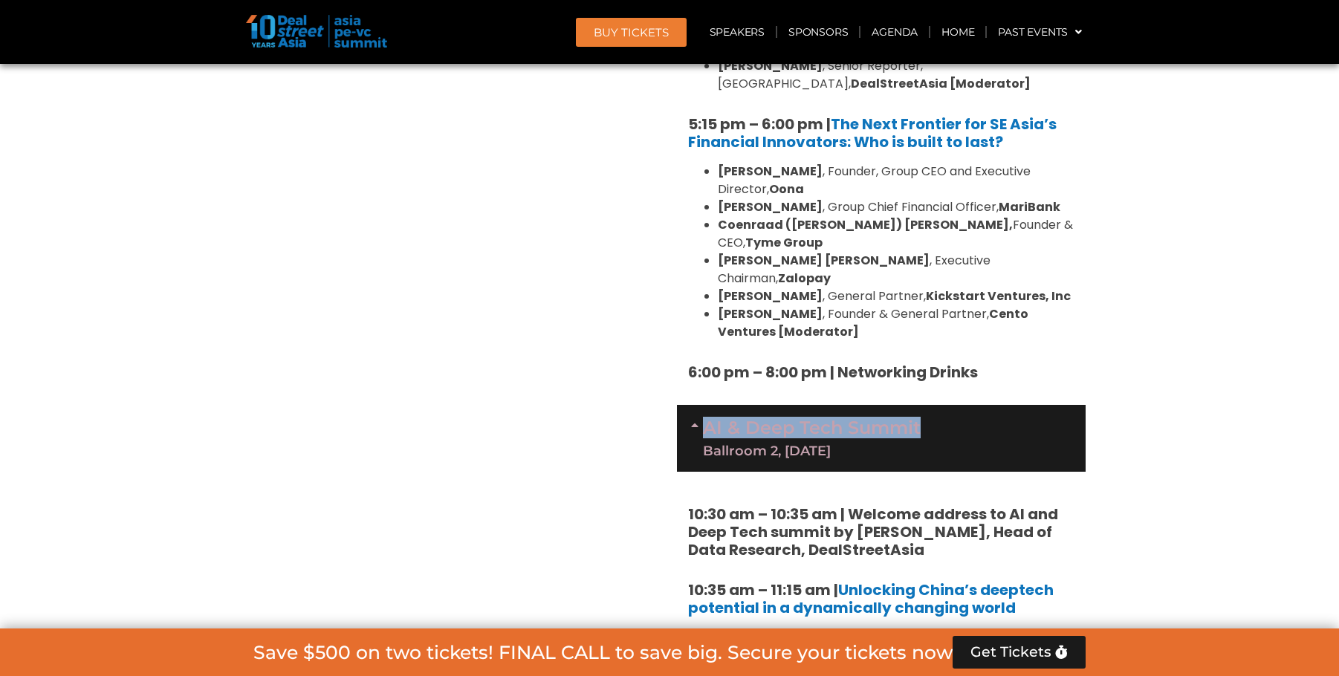
drag, startPoint x: 935, startPoint y: 322, endPoint x: 696, endPoint y: 325, distance: 239.3
click at [696, 405] on div "AI & Deep Tech Summit Ballroom 2, 11 Sept" at bounding box center [881, 438] width 409 height 67
copy div "AI & Deep Tech Summit"
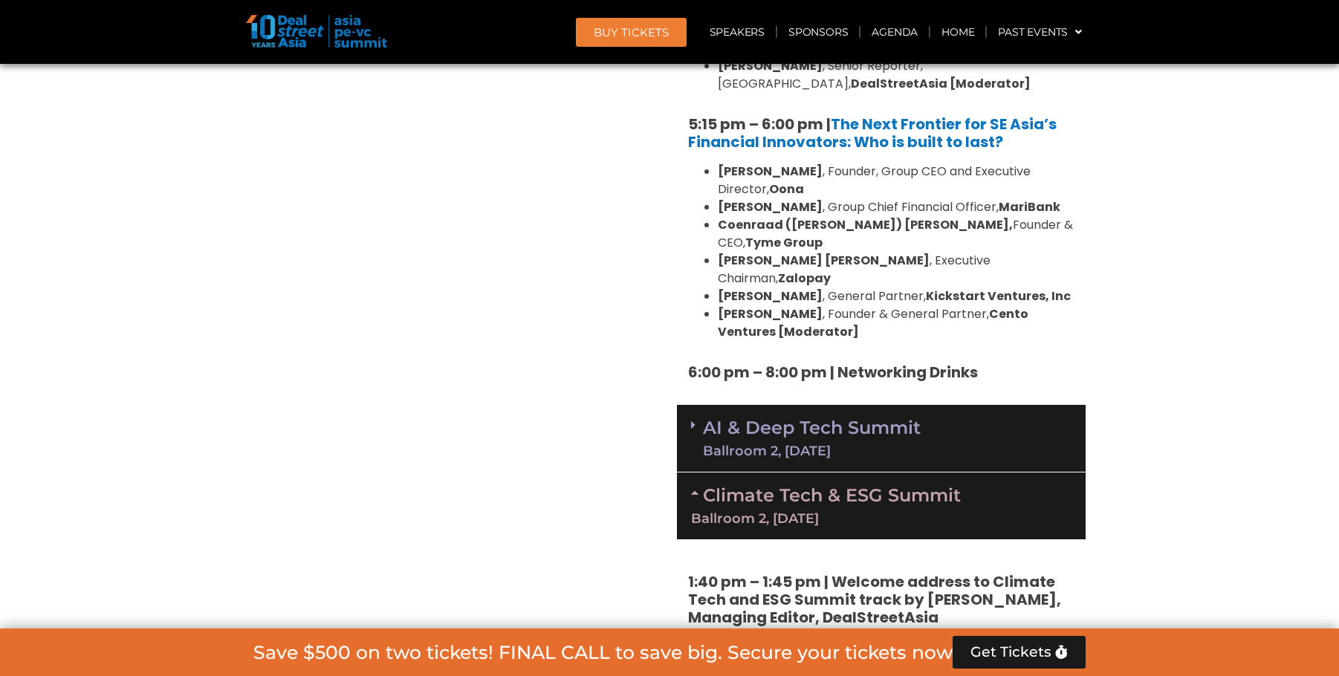
click at [954, 405] on div "AI & Deep Tech Summit Ballroom 2, 11 Sept" at bounding box center [881, 439] width 409 height 68
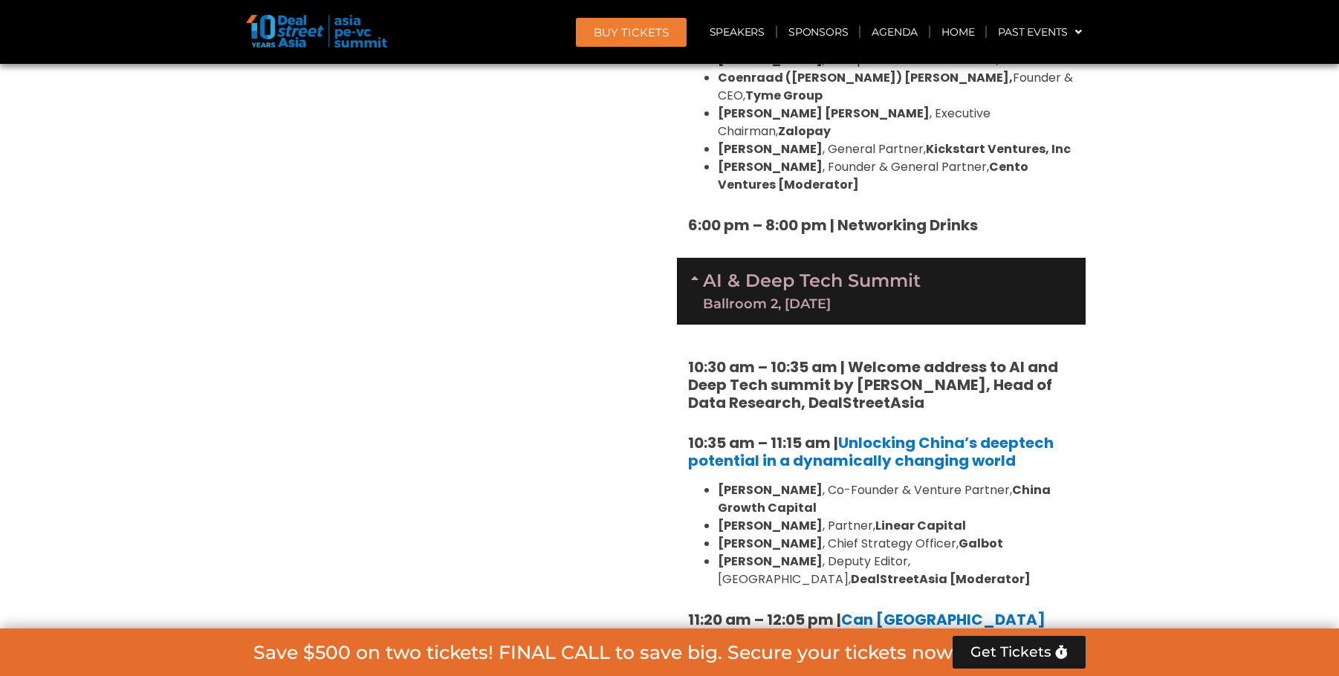
scroll to position [3135, 0]
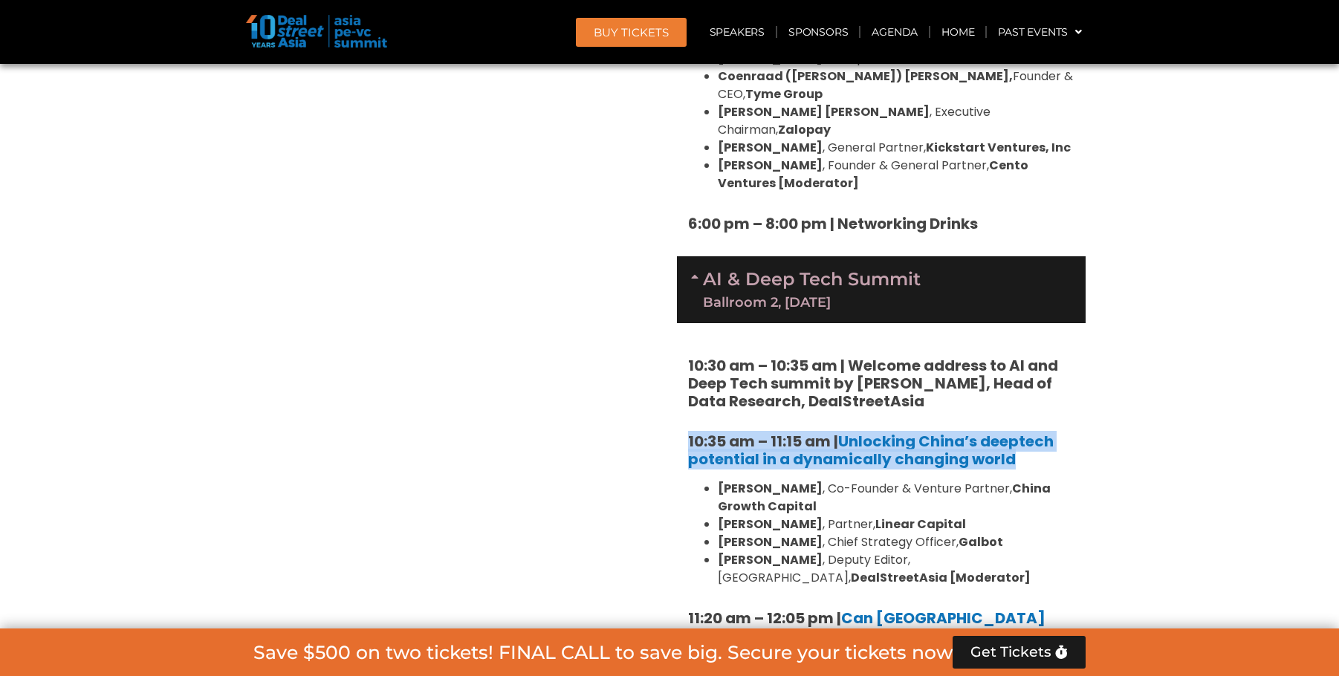
drag, startPoint x: 1054, startPoint y: 353, endPoint x: 684, endPoint y: 340, distance: 369.6
copy strong "10:35 am – 11:15 am | Unlocking China’s deeptech potential in a dynamically cha…"
click at [1049, 433] on h5 "10:35 am – 11:15 am | Unlocking China’s deeptech potential in a dynamically cha…" at bounding box center [881, 451] width 386 height 36
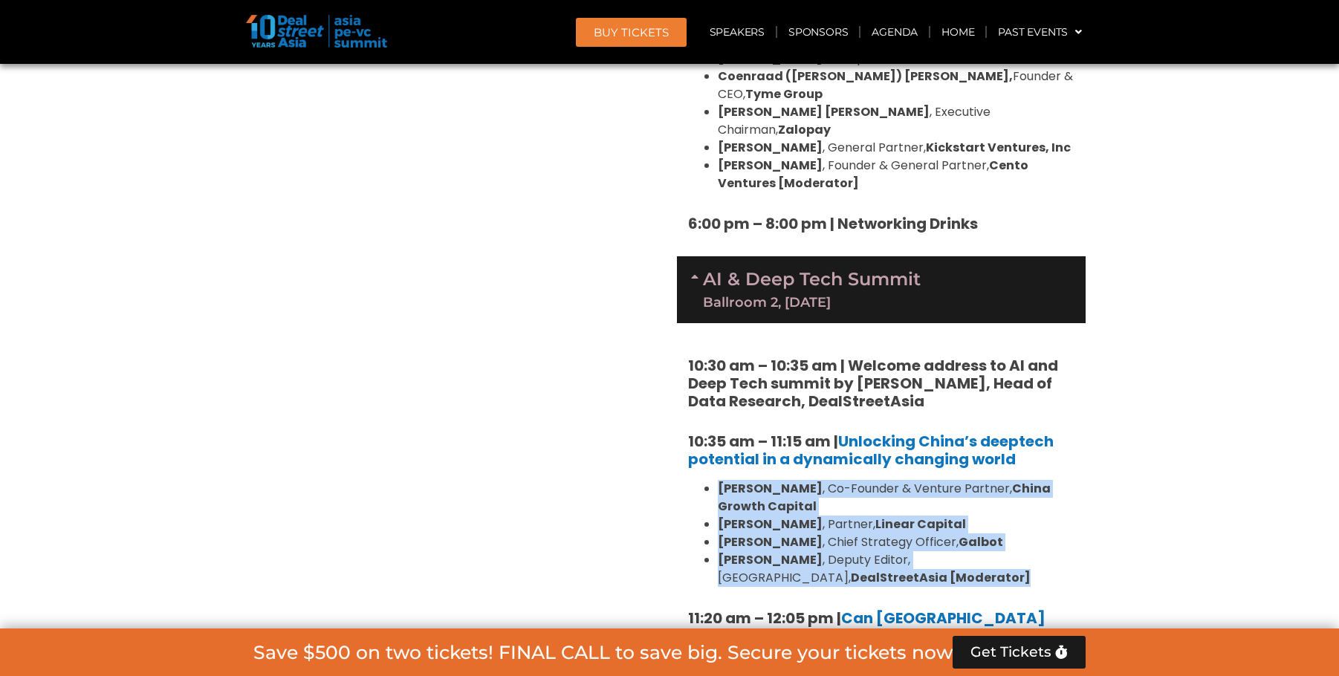
drag, startPoint x: 829, startPoint y: 464, endPoint x: 686, endPoint y: 383, distance: 164.4
copy ul "Wayne Shiong , Co-Founder & Venture Partner, China Growth Capital Neil Zeng , P…"
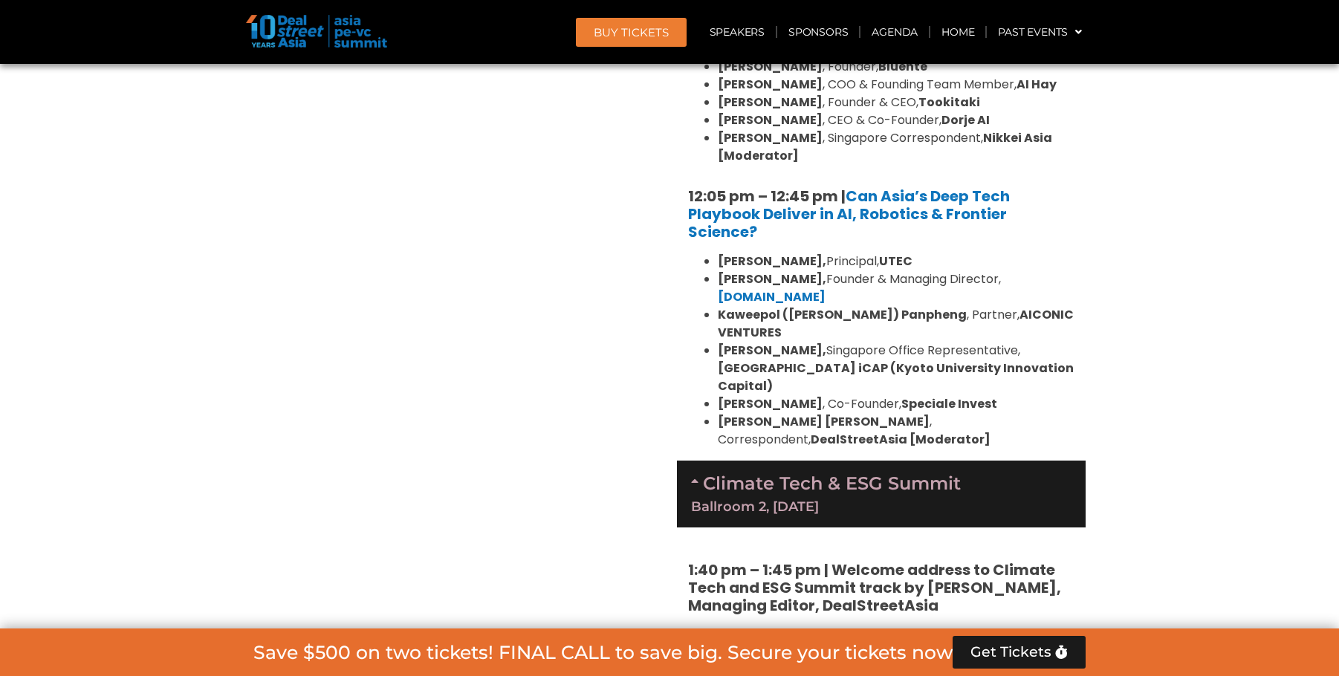
scroll to position [3952, 0]
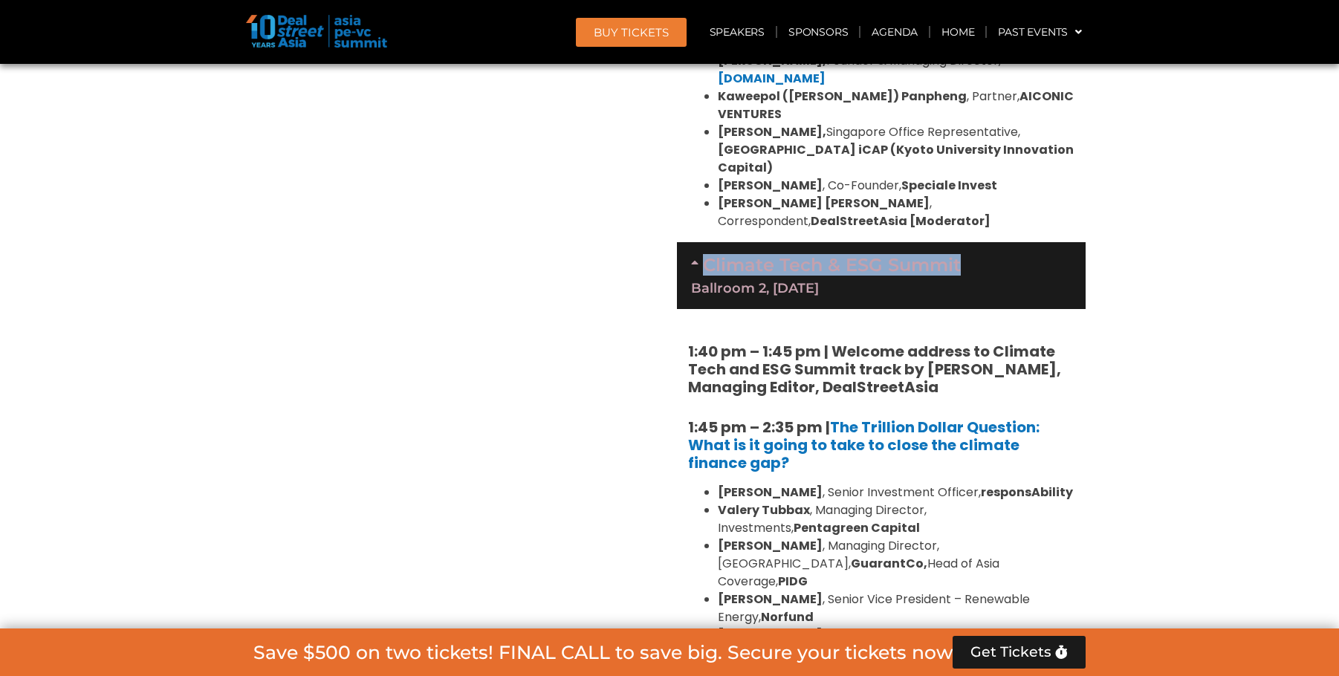
drag, startPoint x: 977, startPoint y: 120, endPoint x: 708, endPoint y: 130, distance: 268.5
click at [708, 242] on div "Climate Tech & ESG Summit Ballroom 2, 11 Sept" at bounding box center [881, 275] width 409 height 67
copy link "Climate Tech & ESG Summit"
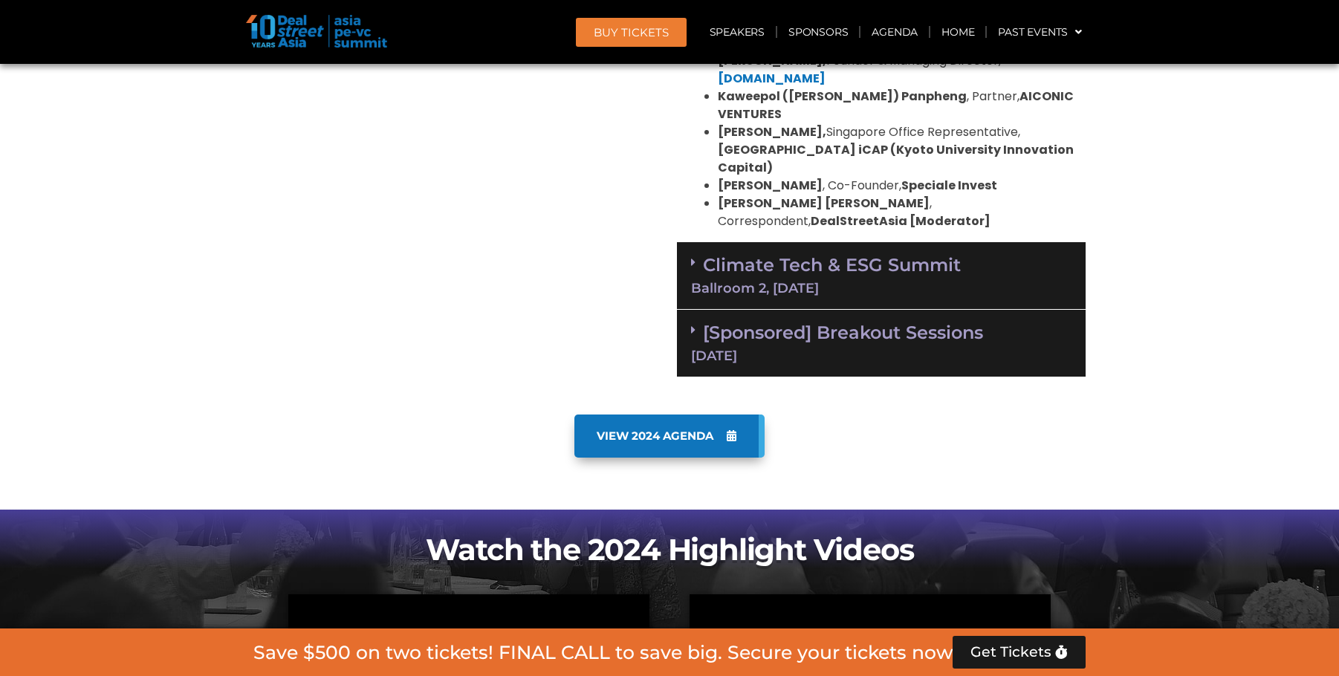
click at [902, 242] on div "Climate Tech & ESG Summit Ballroom 2, 11 Sept" at bounding box center [881, 276] width 409 height 68
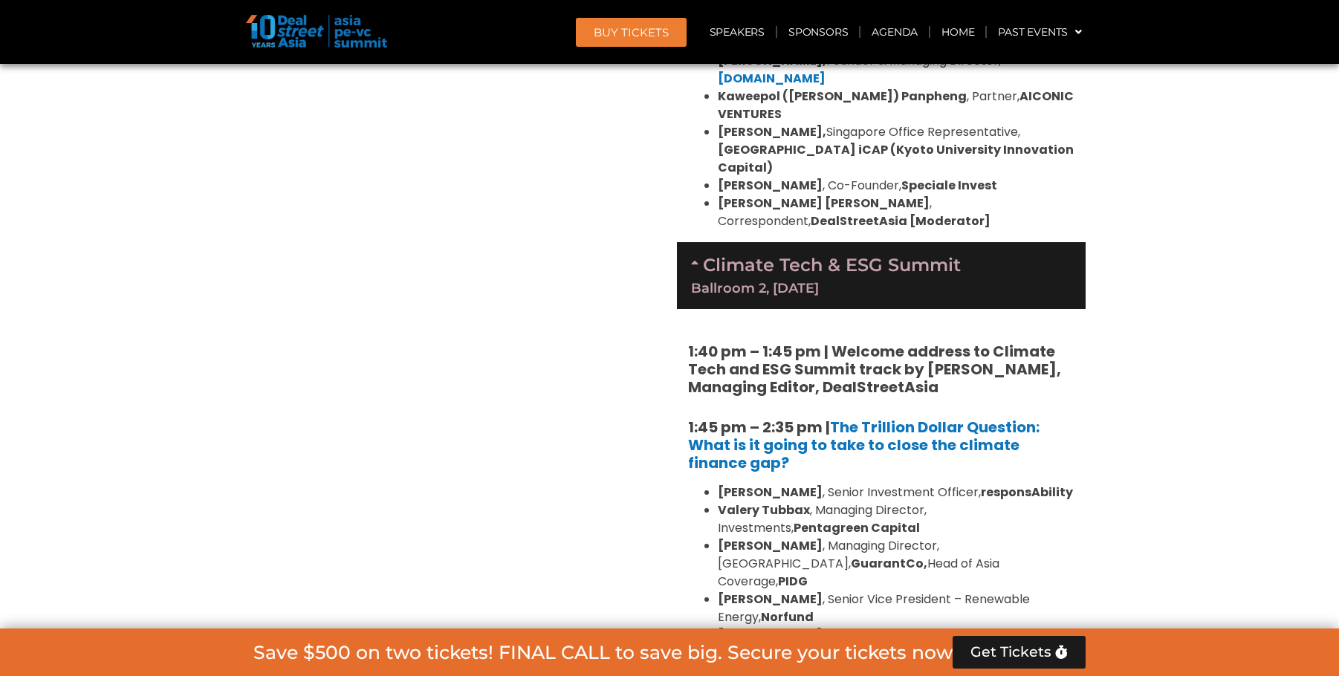
drag, startPoint x: 815, startPoint y: 319, endPoint x: 668, endPoint y: 285, distance: 150.3
copy div "1. Breakfast Session: Reimagining VC in SEA: Investing in Women-Led and Gender-…"
click at [848, 484] on li "Kean Ng , Senior Investment Officer, responsAbility" at bounding box center [896, 493] width 357 height 18
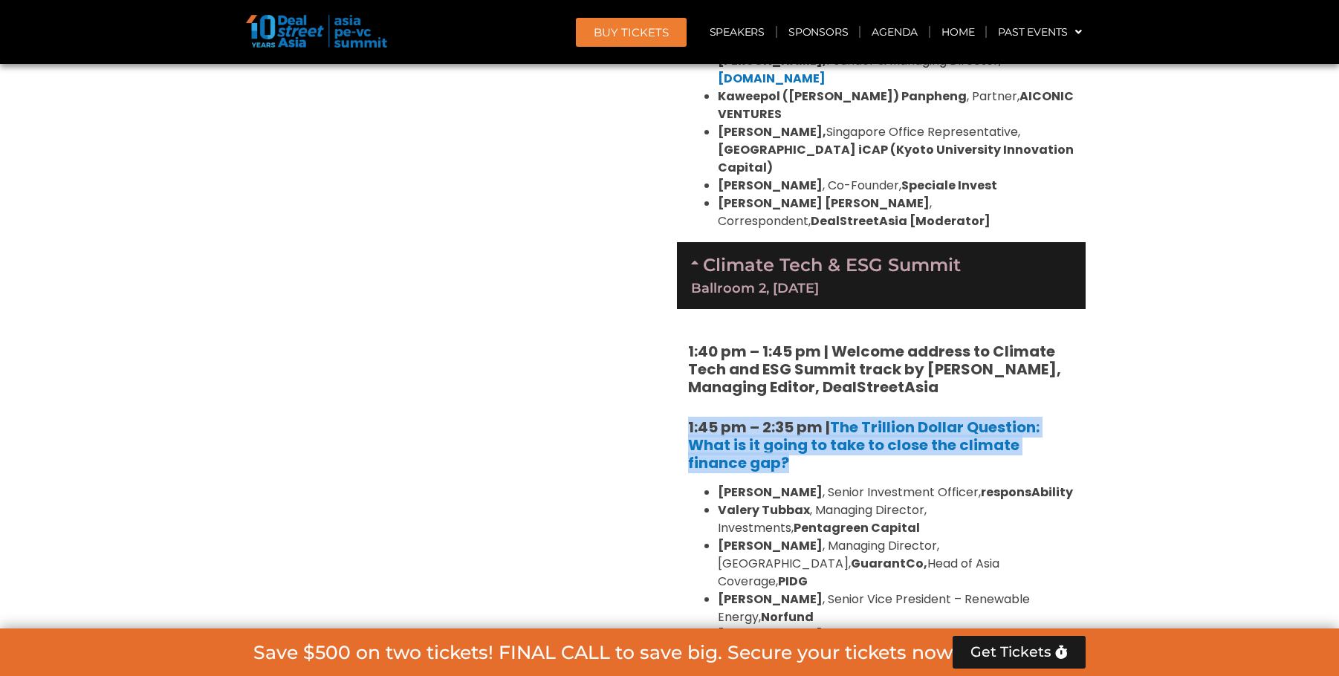
drag, startPoint x: 825, startPoint y: 316, endPoint x: 684, endPoint y: 290, distance: 142.8
copy h5 "1:45 pm – 2:35 pm | The Trillion Dollar Question: What is it going to take to c…"
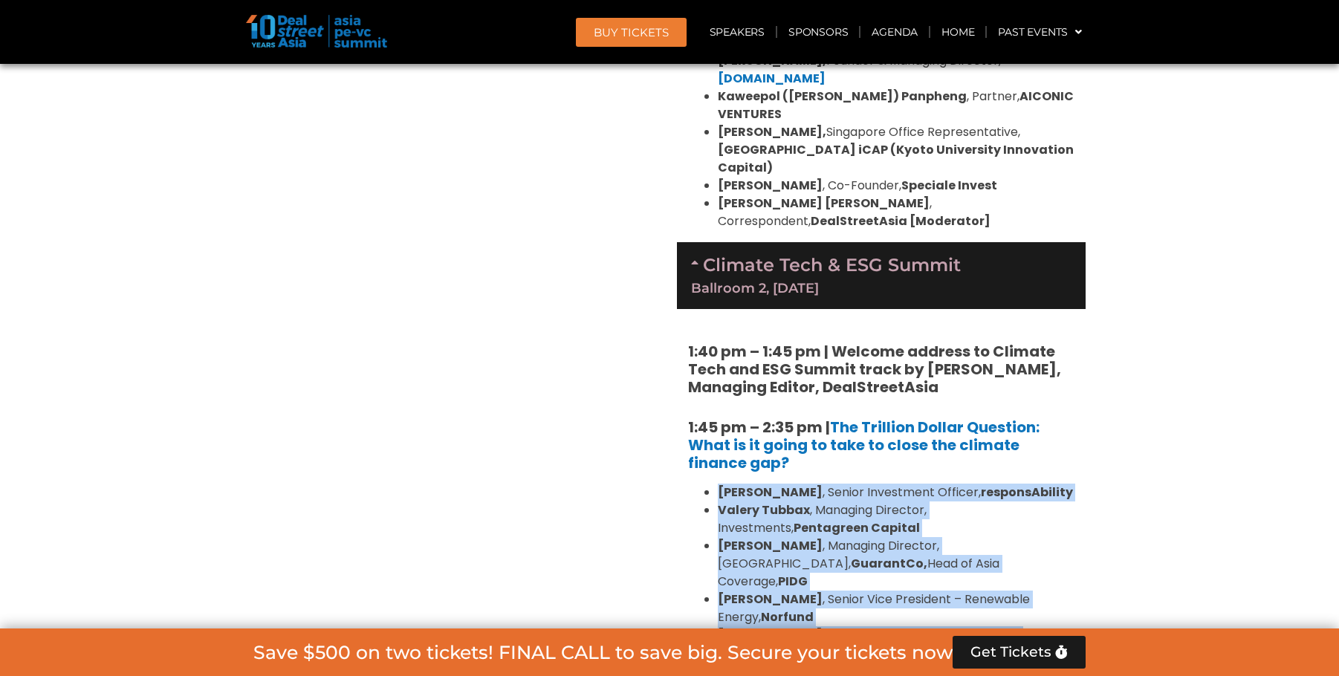
drag, startPoint x: 1100, startPoint y: 472, endPoint x: 719, endPoint y: 348, distance: 400.2
copy ul "Kean Ng , Senior Investment Officer, responsAbility Valery Tubbax , Managing Di…"
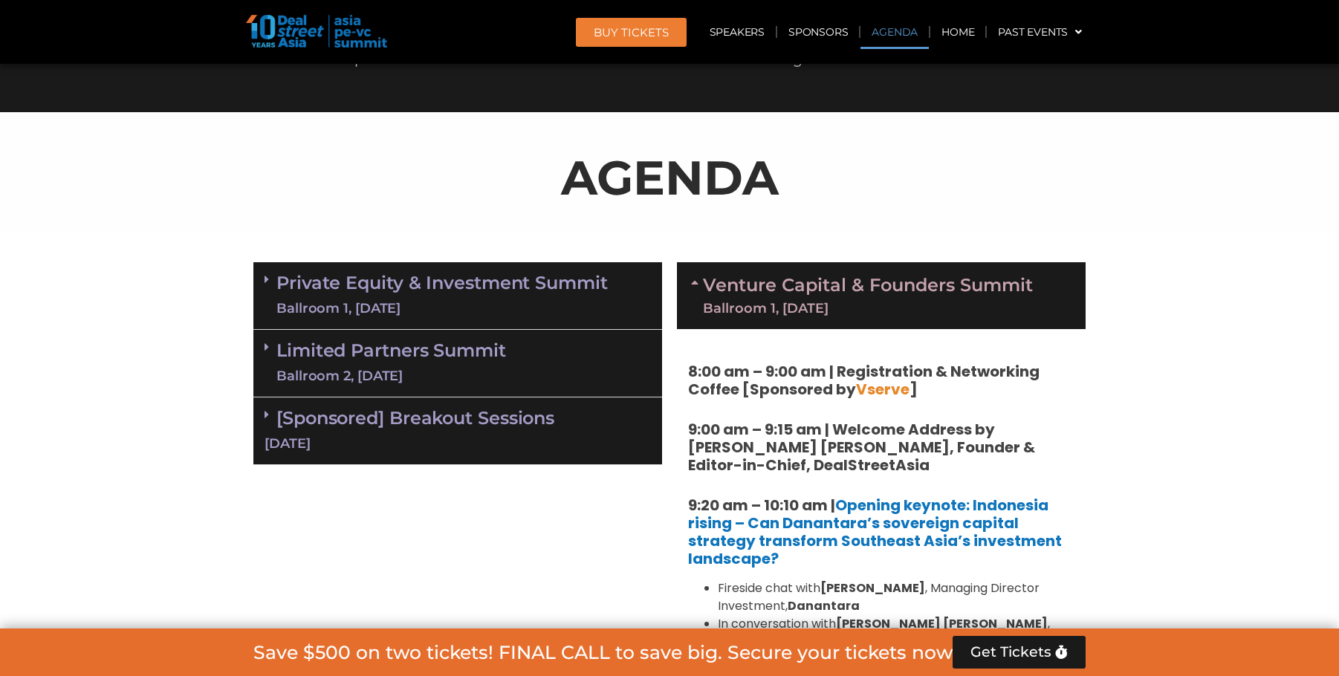
scroll to position [1054, 0]
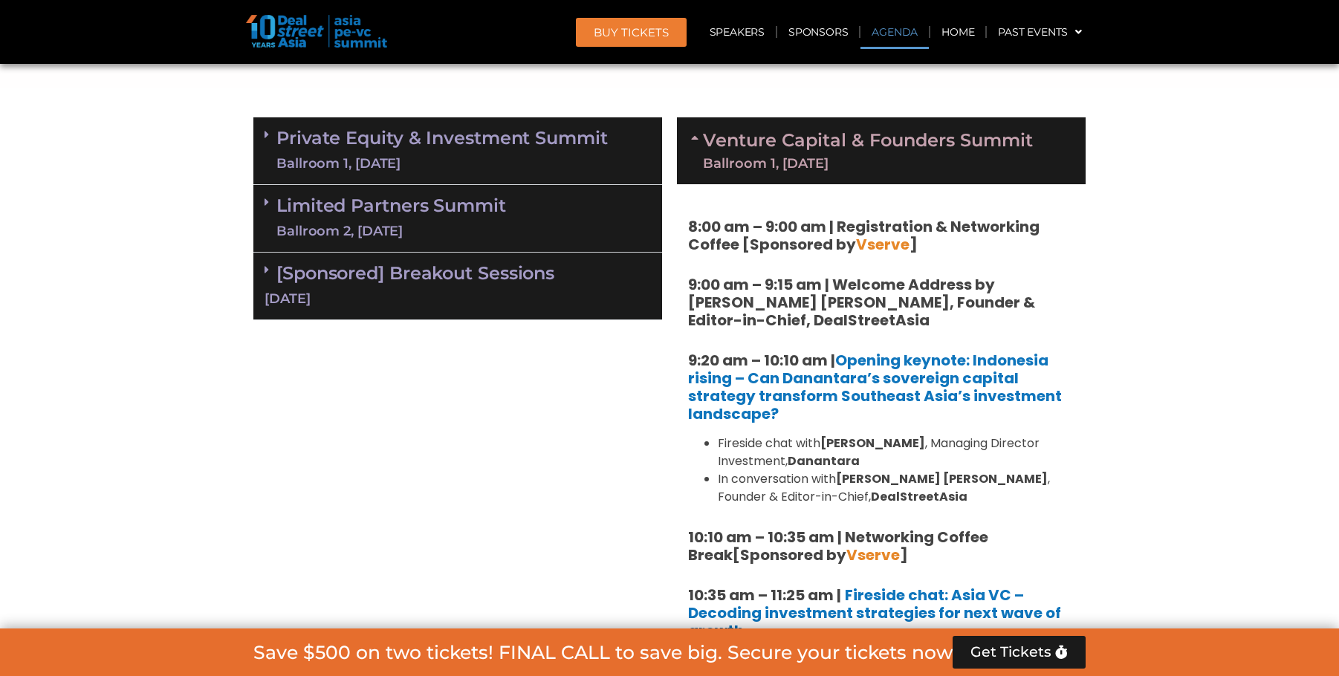
scroll to position [1029, 0]
